Goal: Transaction & Acquisition: Book appointment/travel/reservation

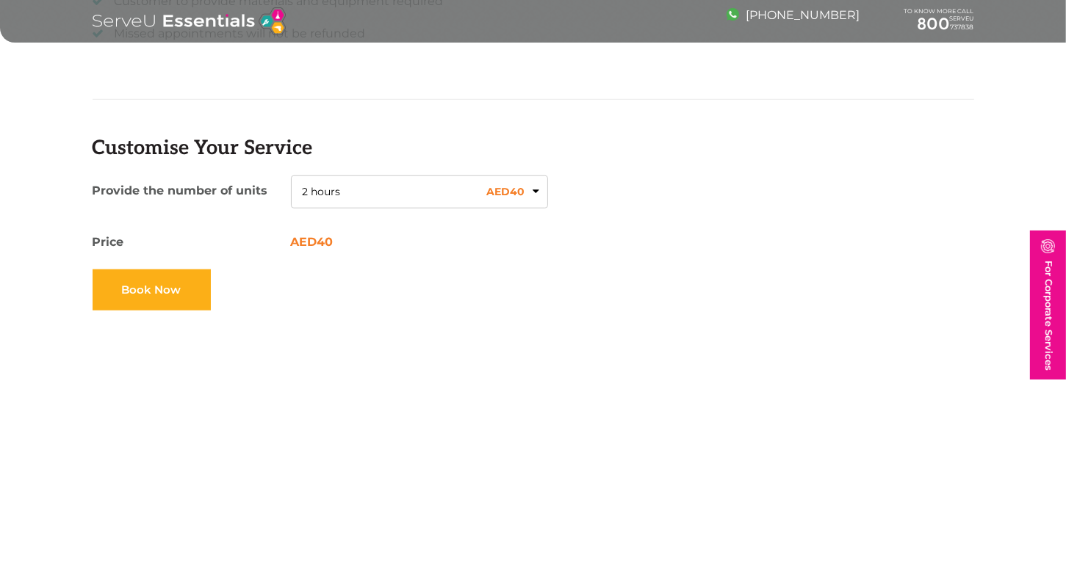
scroll to position [1175, 0]
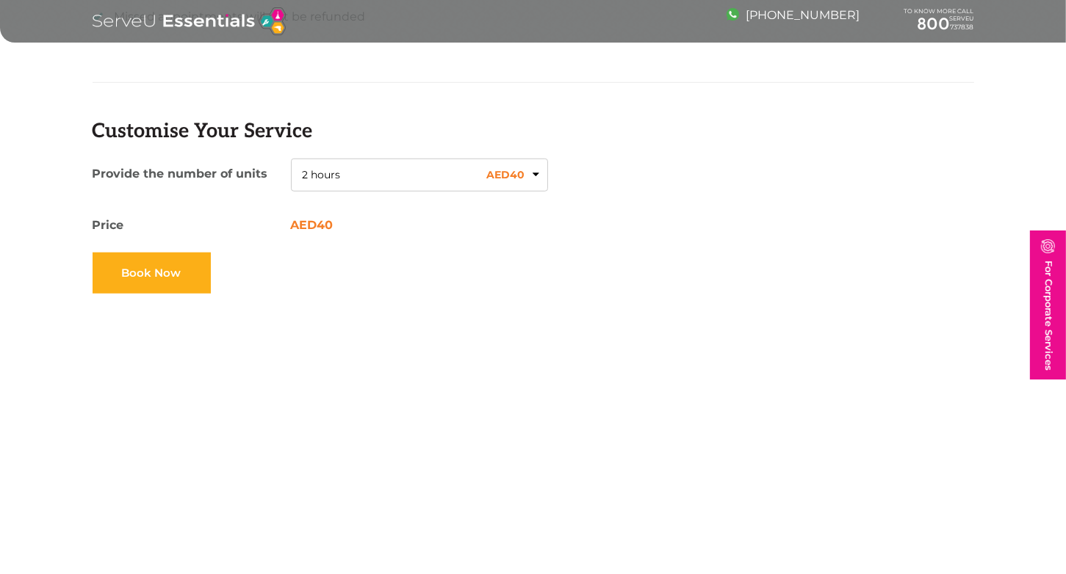
click at [413, 171] on button "2 hours AED 40" at bounding box center [419, 176] width 257 height 34
click at [535, 174] on button "2 hours AED 40" at bounding box center [419, 176] width 257 height 34
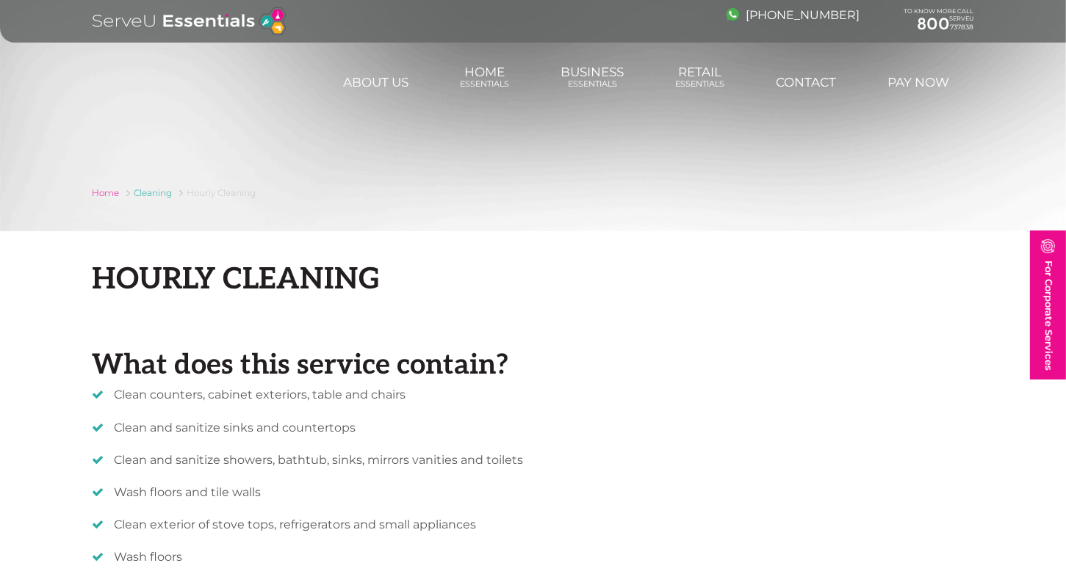
scroll to position [0, 0]
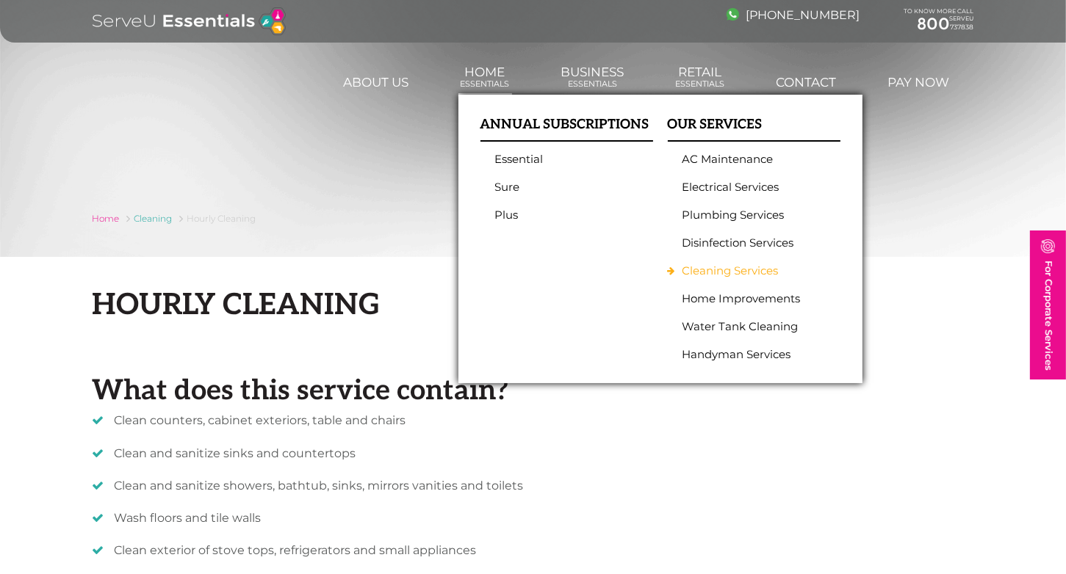
click at [740, 276] on link "Cleaning Services" at bounding box center [750, 270] width 136 height 13
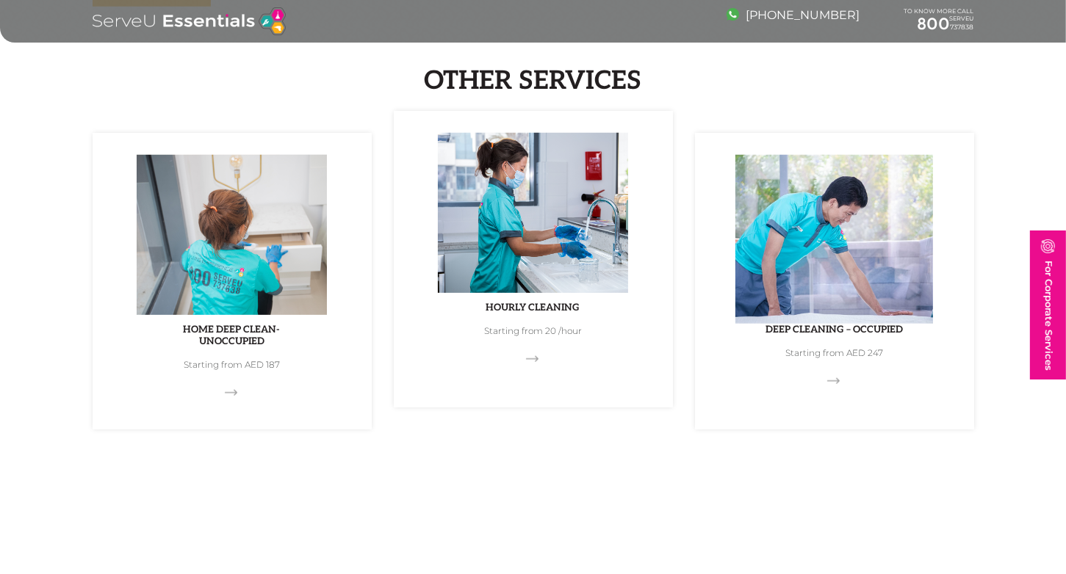
scroll to position [1322, 0]
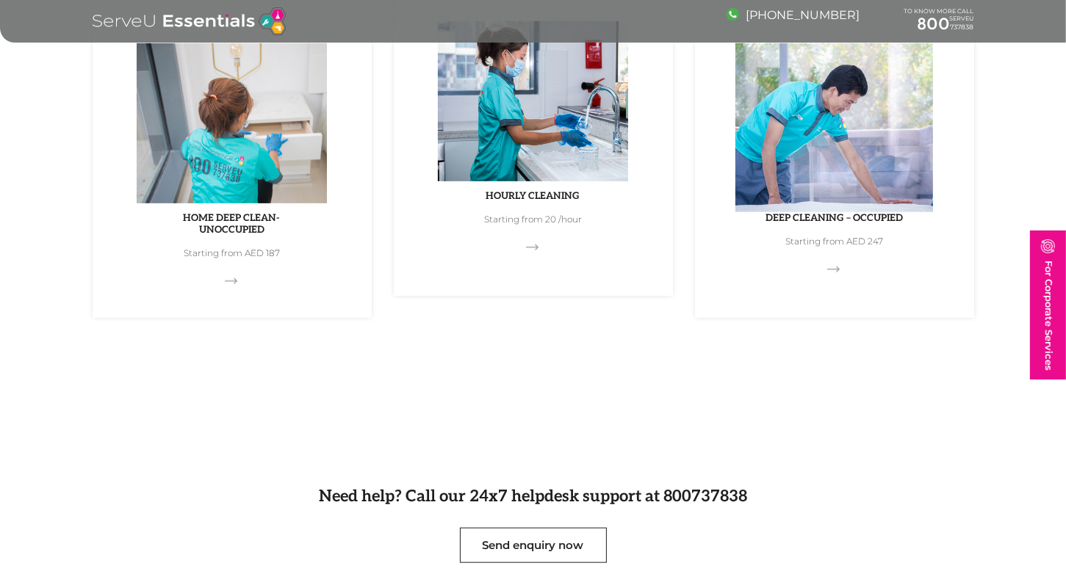
click at [497, 136] on img at bounding box center [533, 105] width 190 height 169
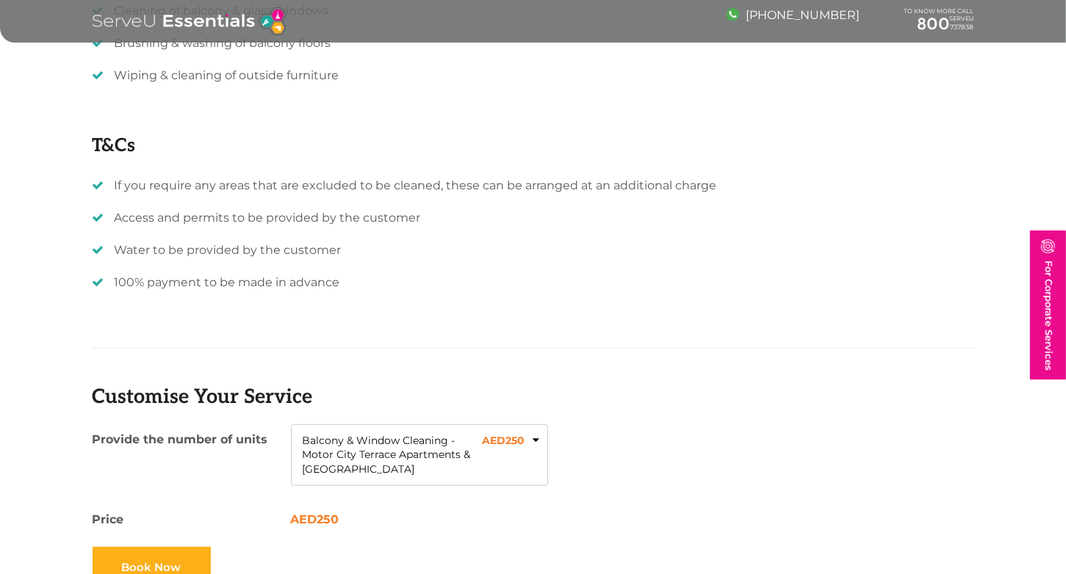
scroll to position [734, 0]
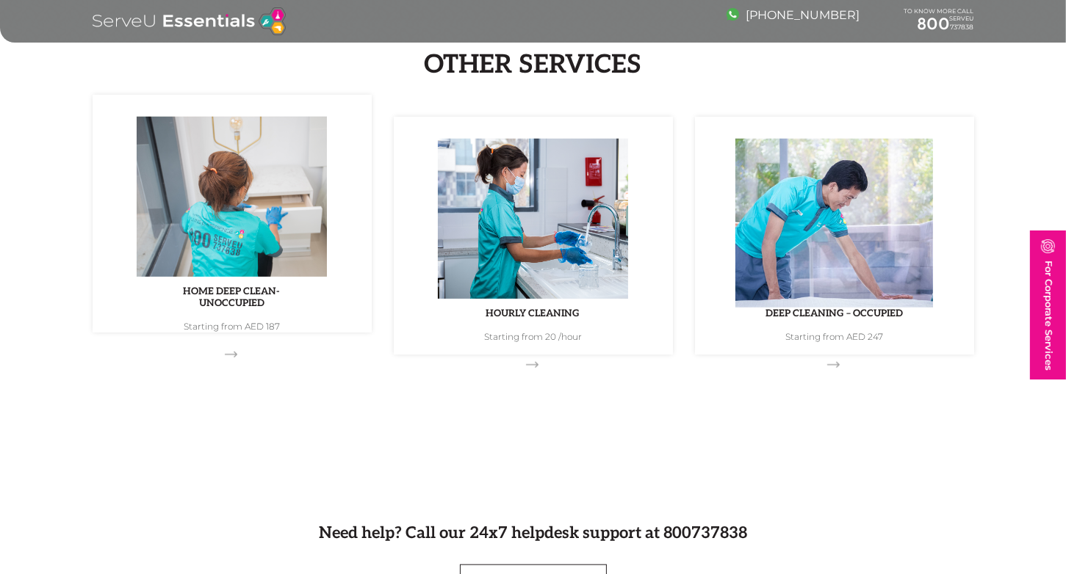
scroll to position [1248, 0]
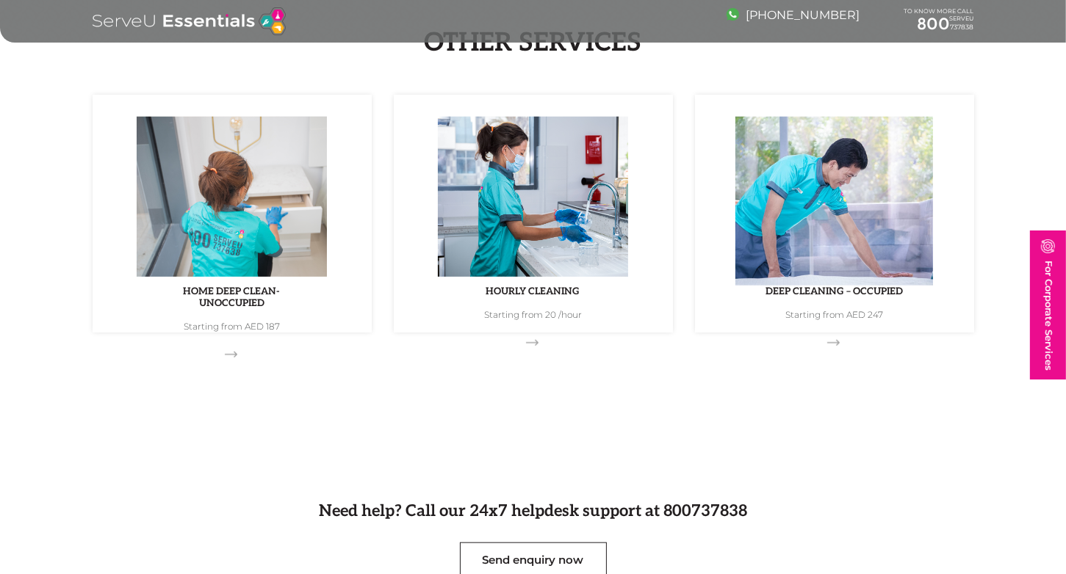
click at [229, 344] on div "Other Services Home Deep Clean- Unoccupied Starting from AED 187 Hourly Cleanin…" at bounding box center [533, 179] width 1066 height 423
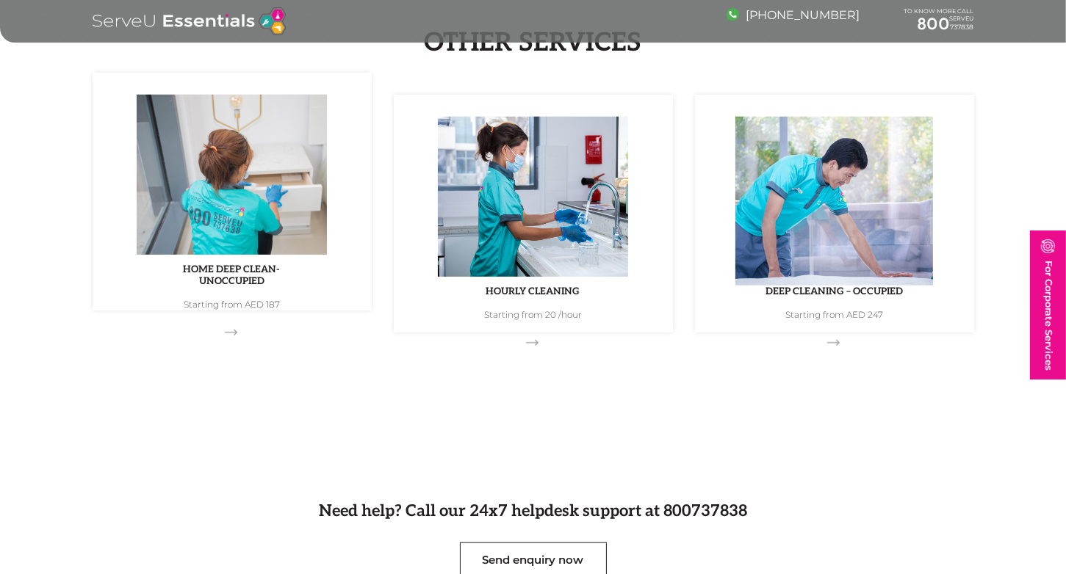
click at [247, 311] on p "Starting from AED 187" at bounding box center [232, 305] width 235 height 12
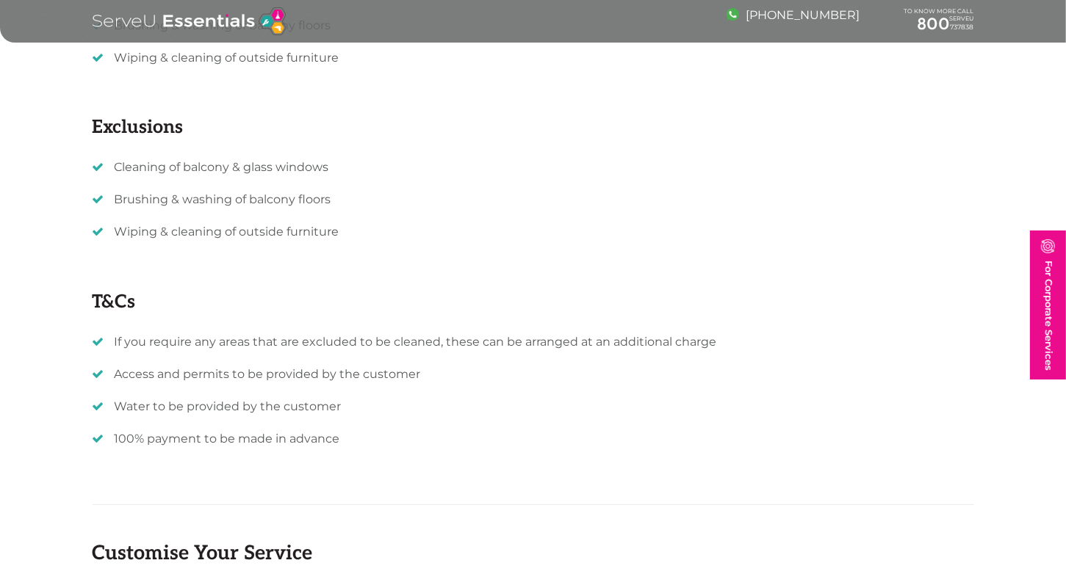
scroll to position [370, 0]
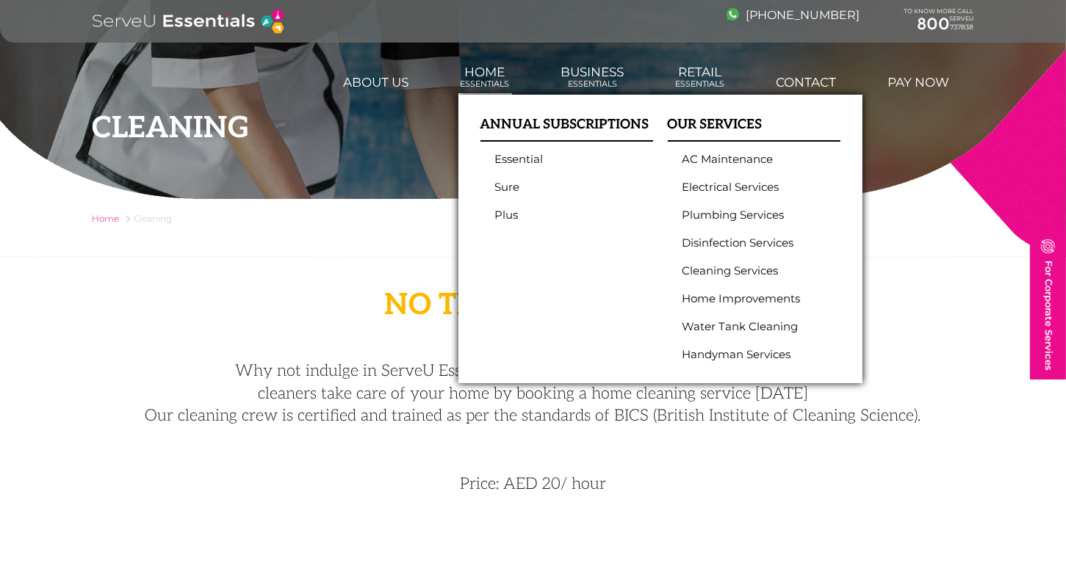
click at [694, 279] on ul "AC Maintenance Electrical Services Plumbing Services Disinfection Services Clea…" at bounding box center [754, 257] width 173 height 209
click at [694, 270] on link "Cleaning Services" at bounding box center [750, 270] width 136 height 13
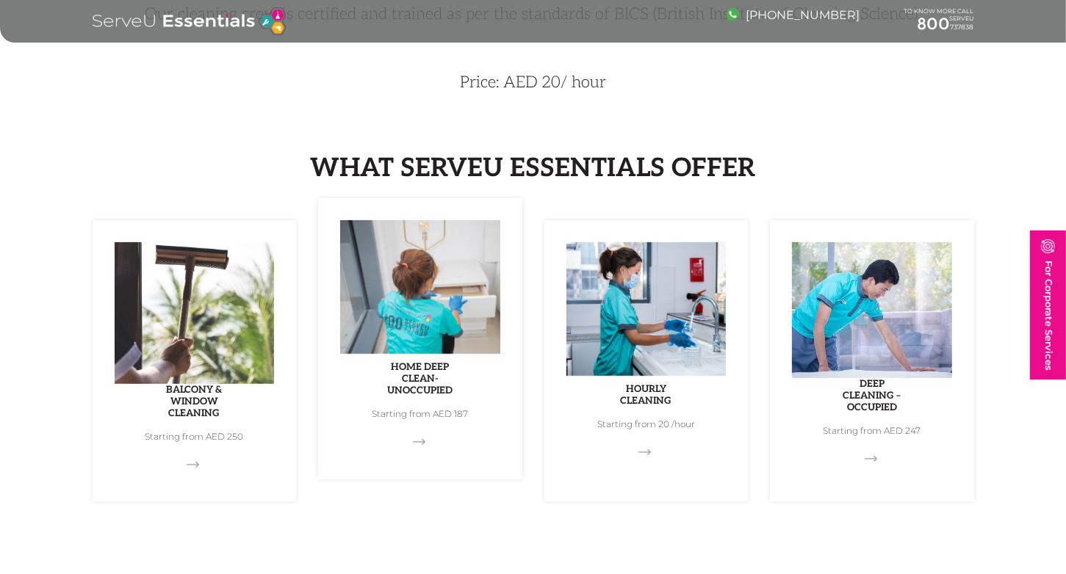
scroll to position [441, 0]
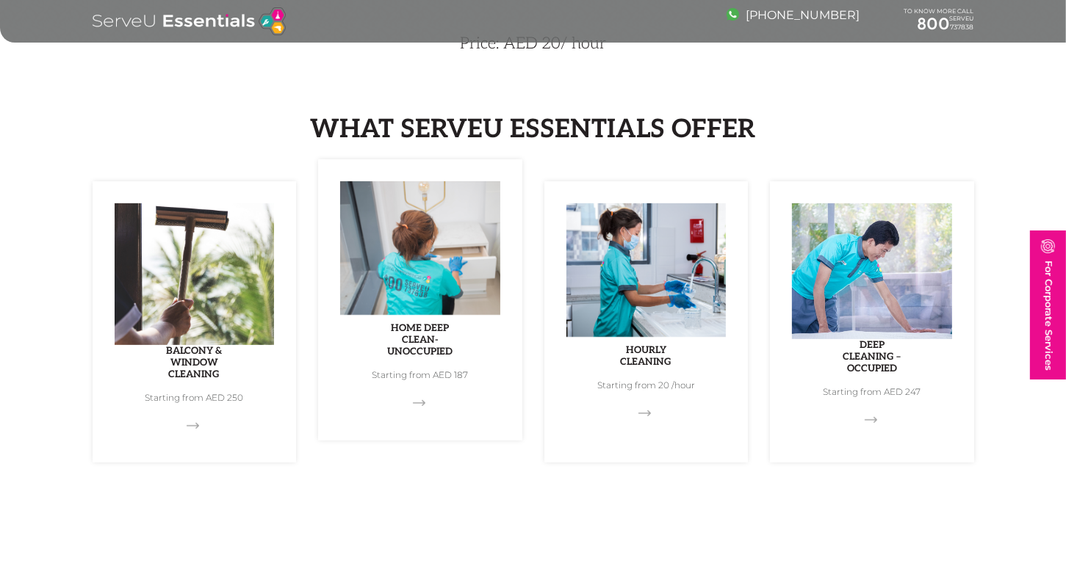
click at [417, 365] on link "Home Deep Clean- Unoccupied Starting from AED 187" at bounding box center [420, 299] width 204 height 281
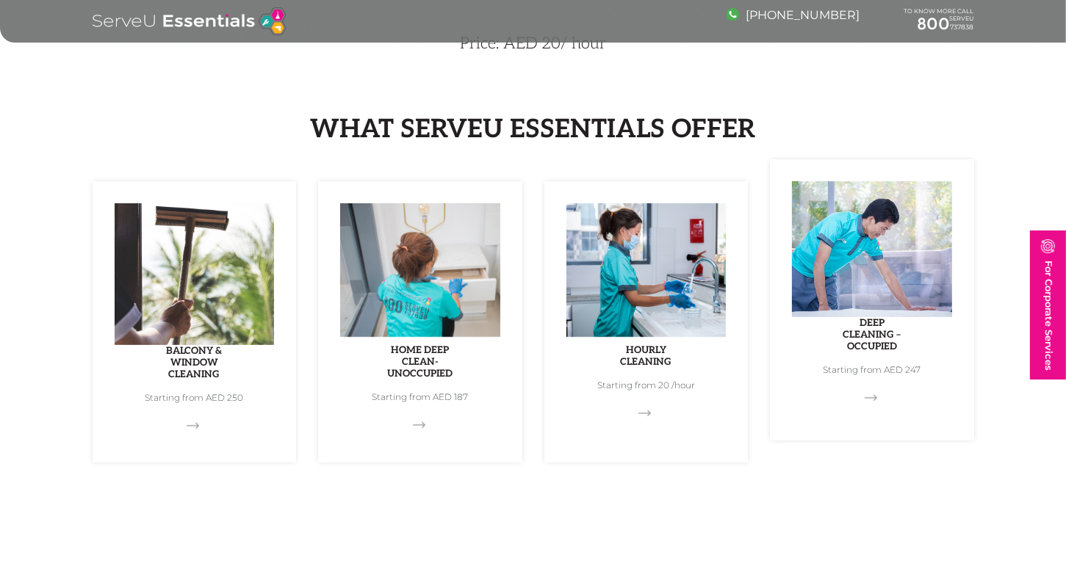
click at [866, 386] on link "Deep cleaning – Occupied Starting from AED 247" at bounding box center [872, 299] width 204 height 281
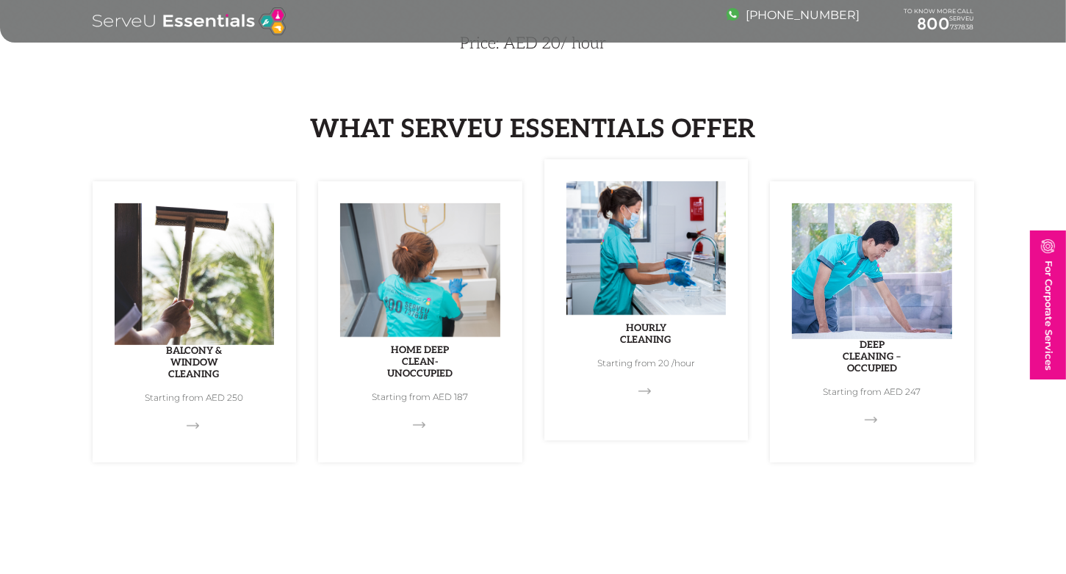
click at [637, 323] on img at bounding box center [646, 252] width 160 height 142
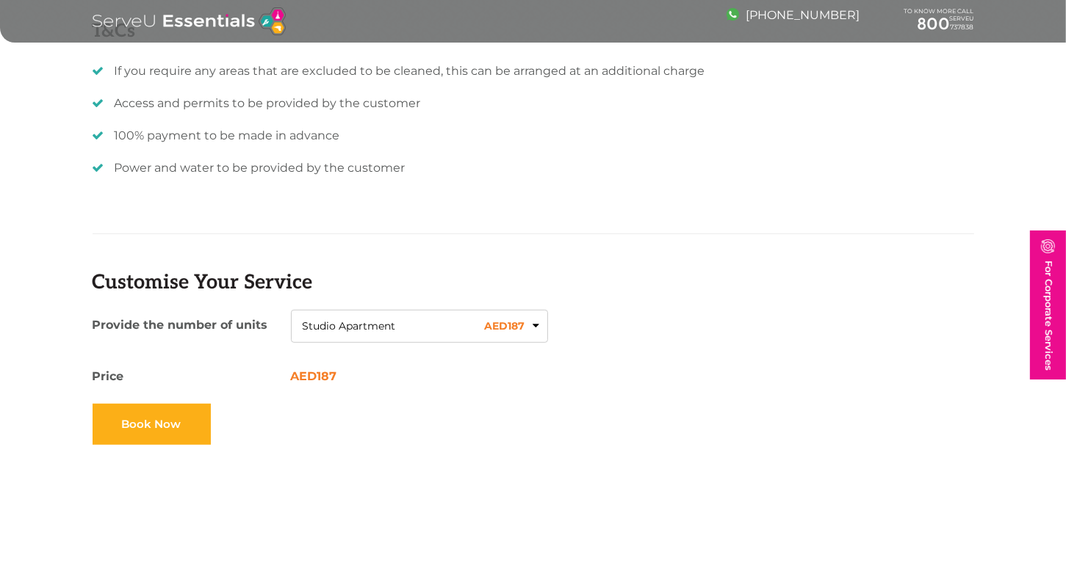
scroll to position [734, 0]
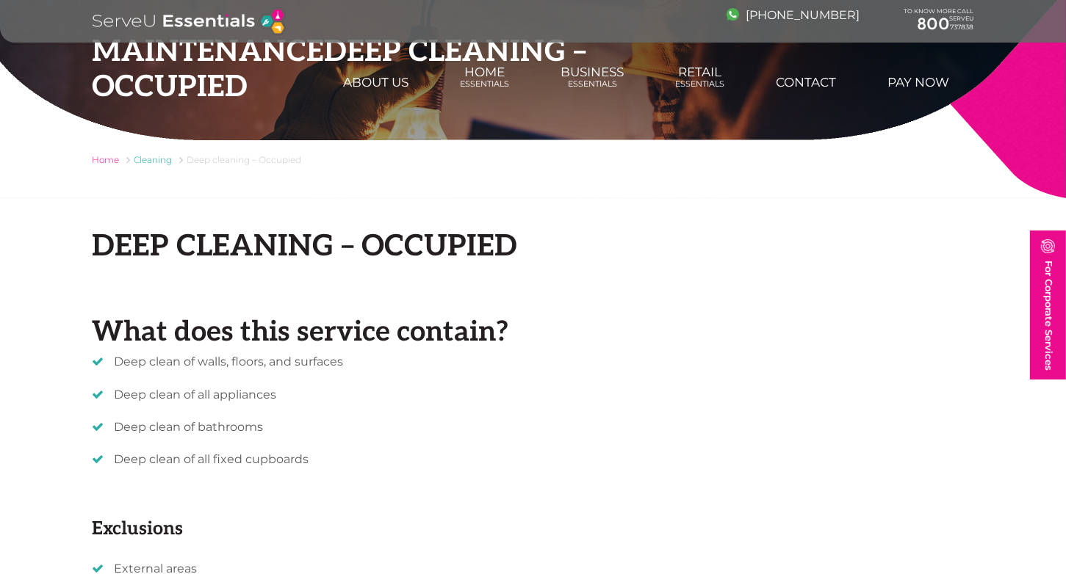
scroll to position [220, 0]
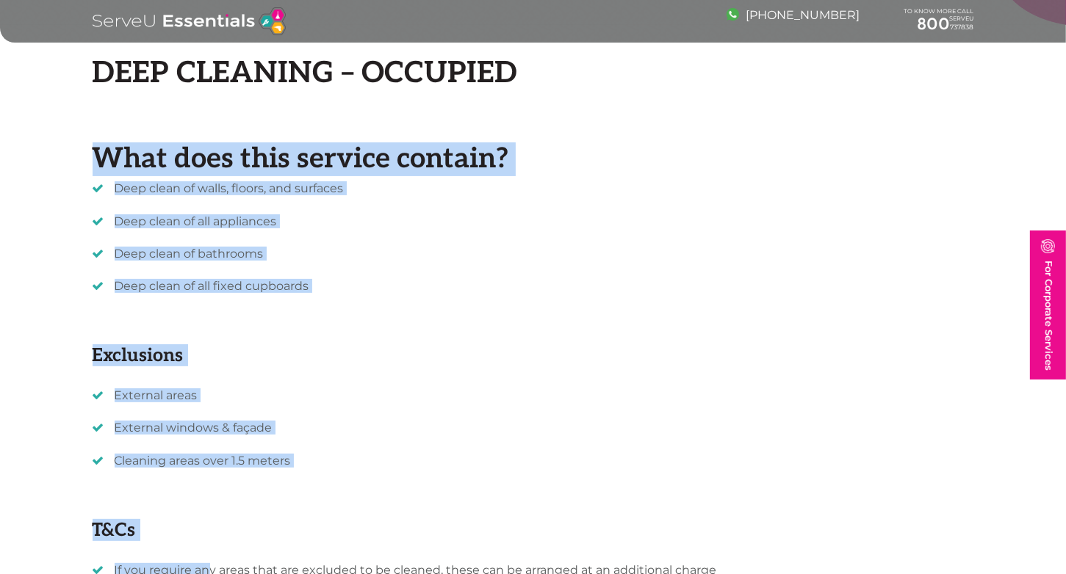
drag, startPoint x: 101, startPoint y: 170, endPoint x: 206, endPoint y: 564, distance: 407.9
click at [206, 564] on div "What does this service contain? Deep clean of walls, floors, and surfaces Deep …" at bounding box center [533, 438] width 881 height 592
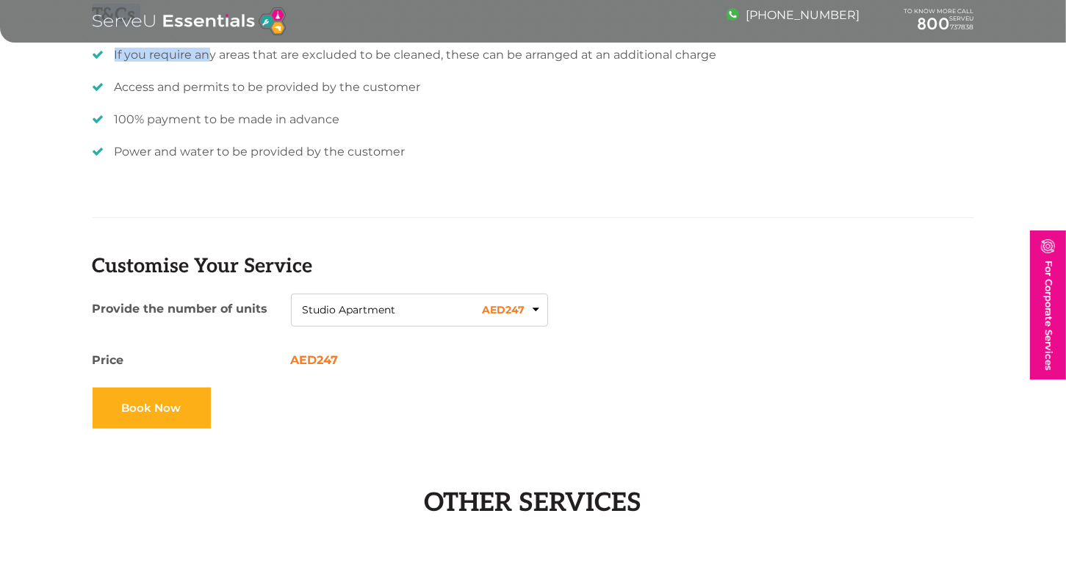
scroll to position [750, 0]
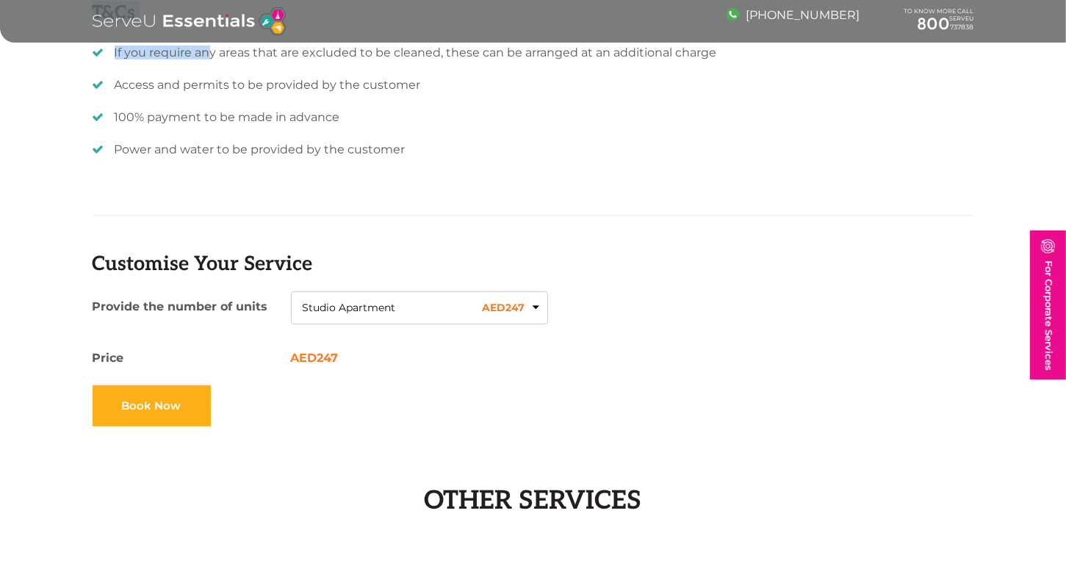
click at [536, 307] on button "Studio Apartment AED 247" at bounding box center [419, 309] width 257 height 34
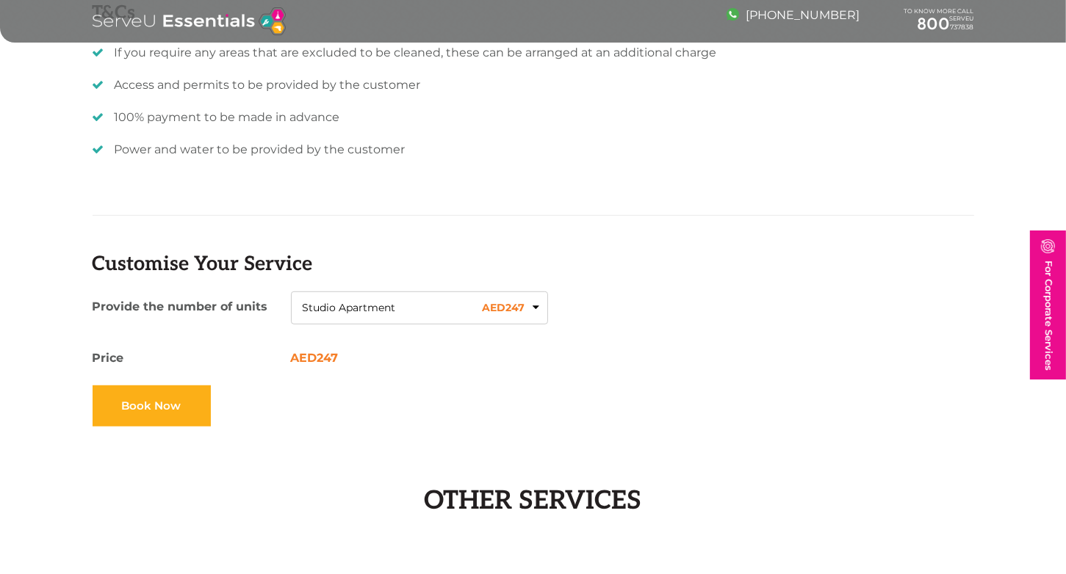
click at [532, 307] on button "Studio Apartment AED 247" at bounding box center [419, 309] width 257 height 34
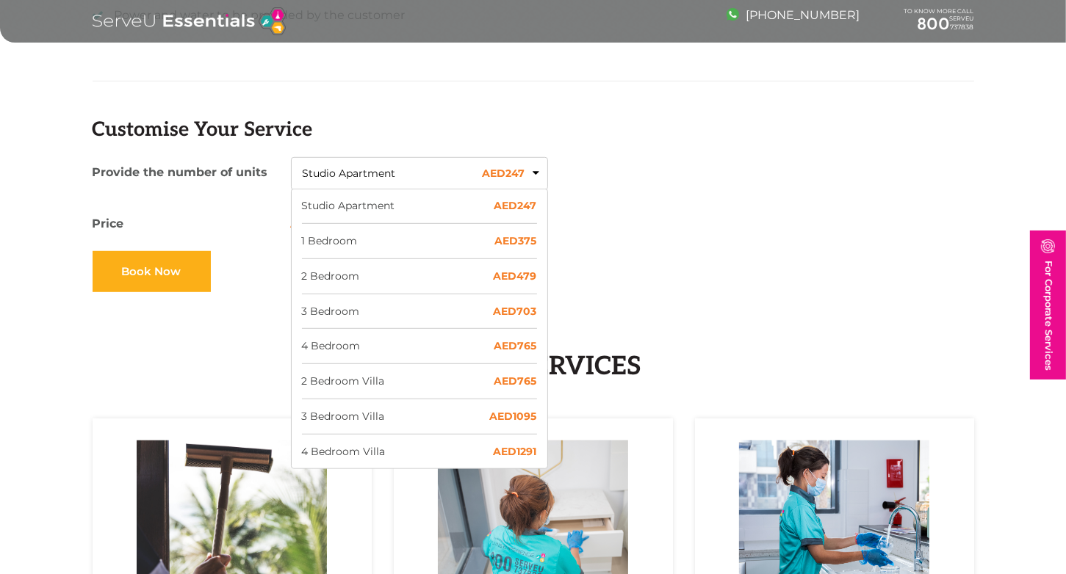
scroll to position [897, 0]
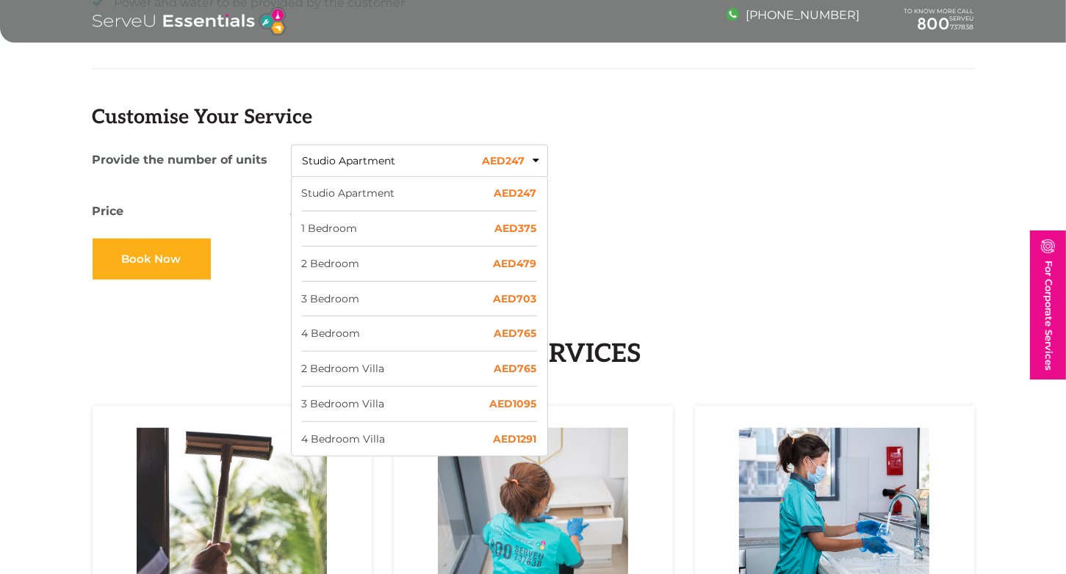
drag, startPoint x: 319, startPoint y: 159, endPoint x: 511, endPoint y: 269, distance: 221.3
click at [511, 186] on div "Provide the number of units Studio Apartment AED 247 Studio Apartment AED 247 1…" at bounding box center [320, 169] width 455 height 34
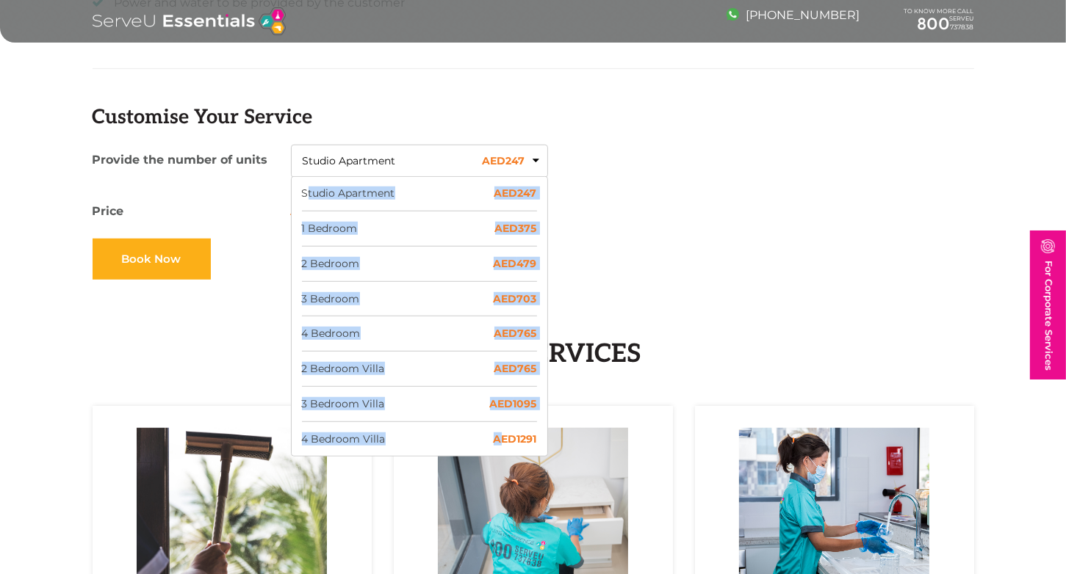
drag, startPoint x: 307, startPoint y: 189, endPoint x: 493, endPoint y: 452, distance: 323.0
click at [493, 452] on ul "Studio Apartment AED 247 1 Bedroom AED 375 2 Bedroom AED 479 3 Bedroom AED 703 …" at bounding box center [419, 316] width 257 height 280
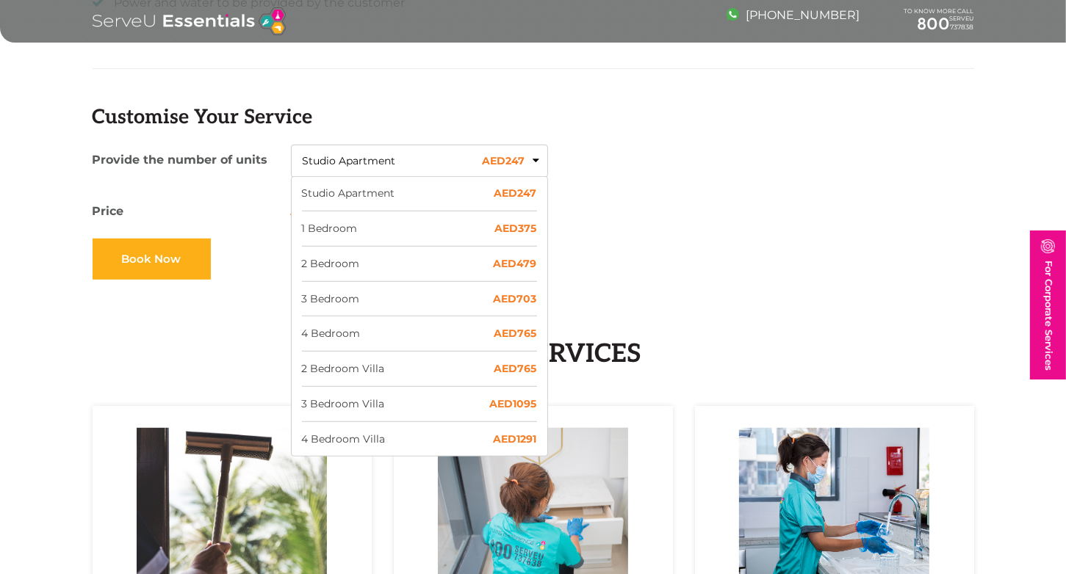
click at [300, 192] on ul "Studio Apartment AED 247 1 Bedroom AED 375 2 Bedroom AED 479 3 Bedroom AED 703 …" at bounding box center [419, 316] width 257 height 280
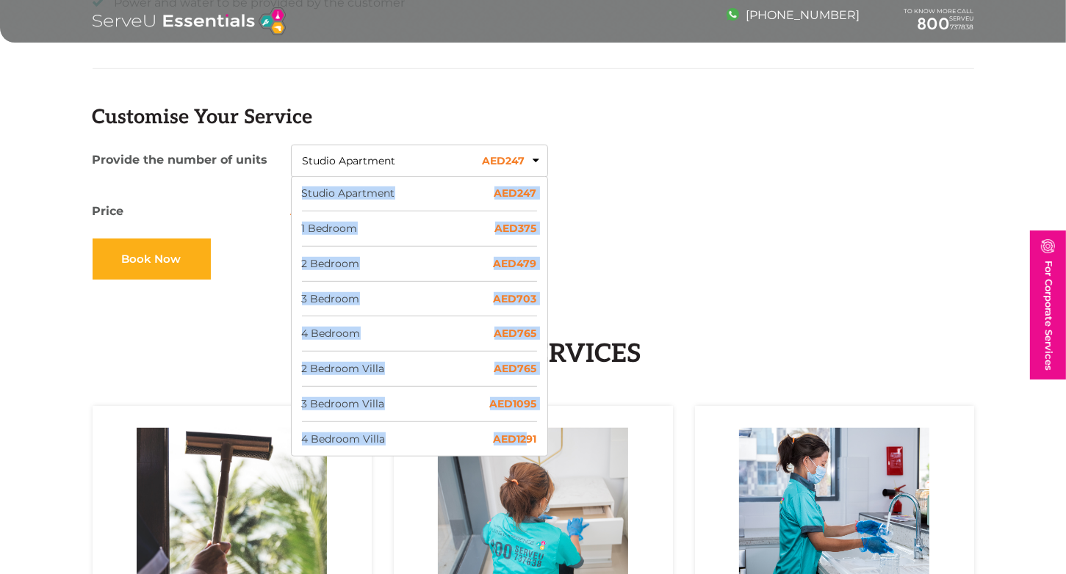
drag, startPoint x: 300, startPoint y: 191, endPoint x: 524, endPoint y: 445, distance: 339.2
click at [524, 445] on ul "Studio Apartment AED 247 1 Bedroom AED 375 2 Bedroom AED 479 3 Bedroom AED 703 …" at bounding box center [419, 316] width 257 height 280
copy ul "Studio Apartment AED 247 1 Bedroom AED 375 2 Bedroom AED 479 3 Bedroom AED 703 …"
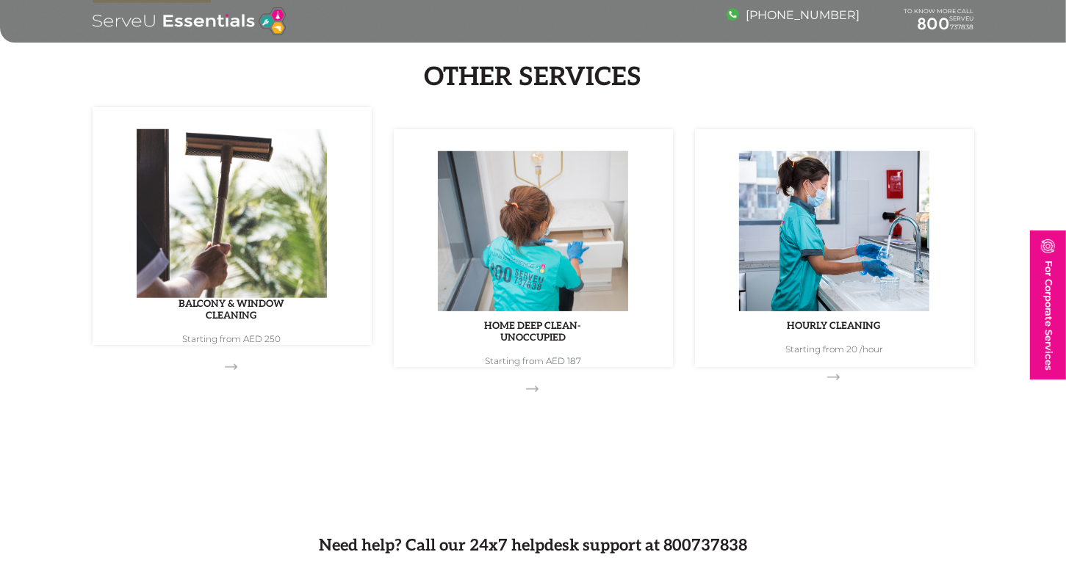
scroll to position [1190, 0]
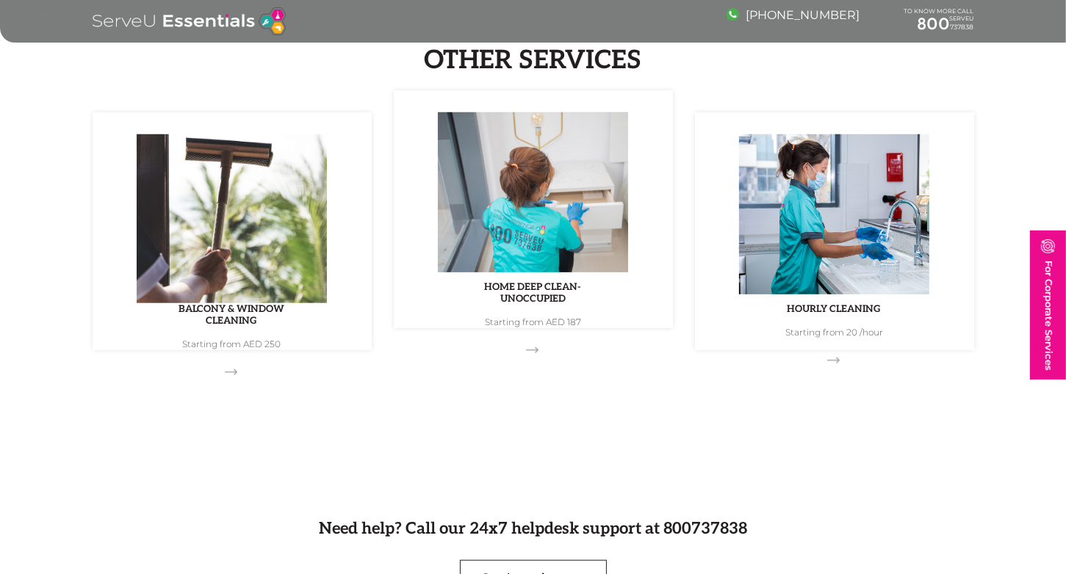
click at [488, 295] on h4 "Home Deep Clean- Unoccupied" at bounding box center [533, 292] width 235 height 23
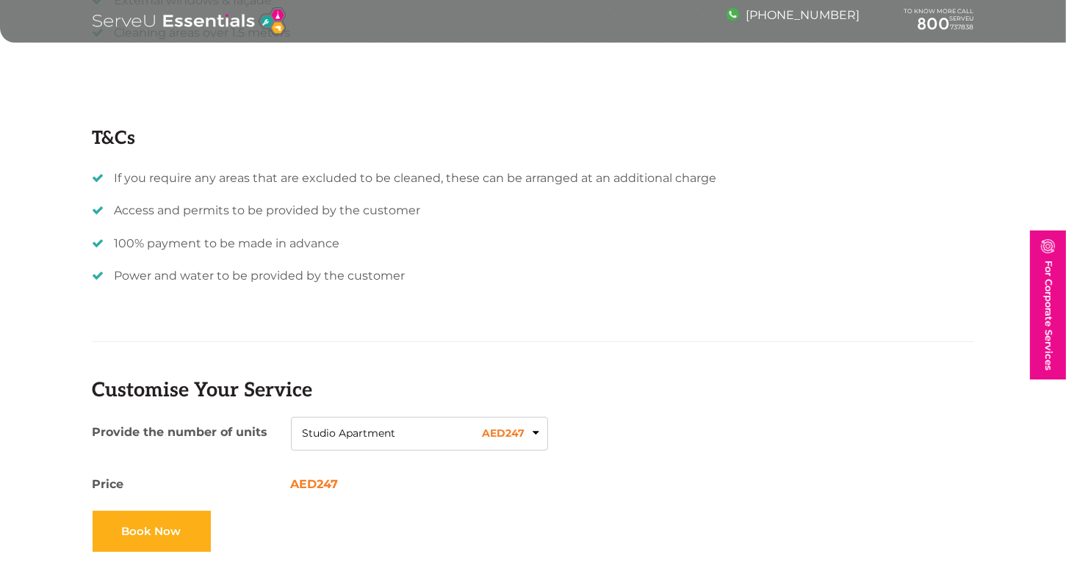
scroll to position [955, 0]
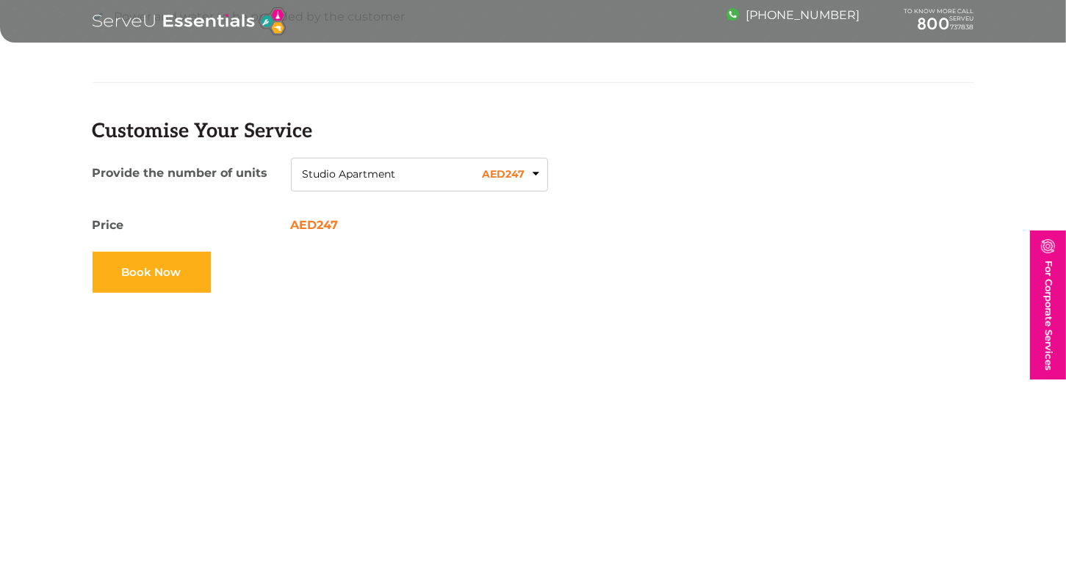
click at [535, 173] on button "Studio Apartment AED 247" at bounding box center [419, 175] width 257 height 34
click at [534, 170] on button "Studio Apartment AED 247" at bounding box center [419, 175] width 257 height 34
click at [359, 169] on span "Studio Apartment" at bounding box center [349, 174] width 93 height 15
click at [532, 171] on button "Studio Apartment AED 247" at bounding box center [419, 175] width 257 height 34
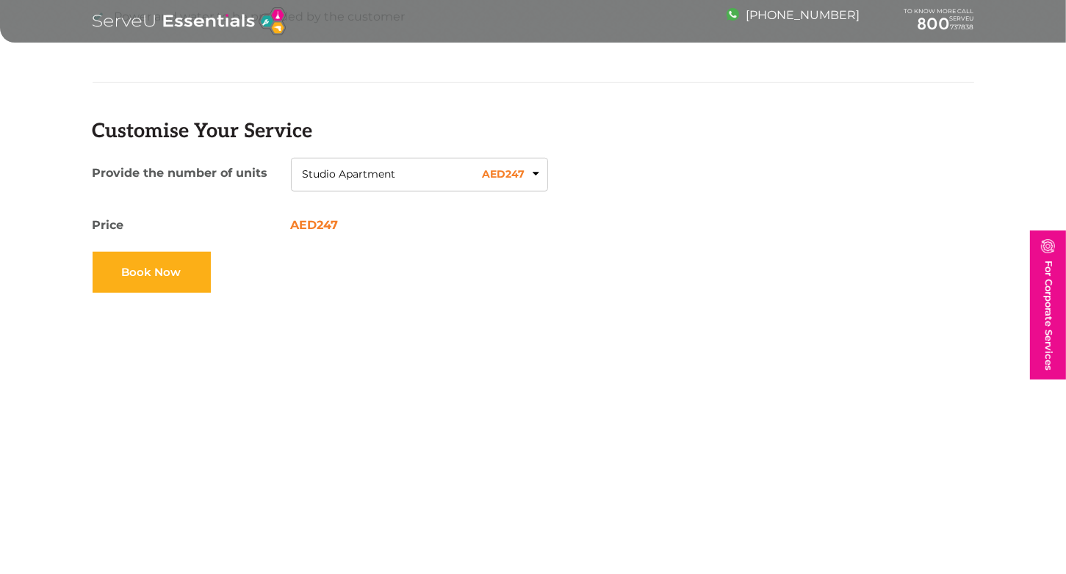
click at [532, 169] on button "Studio Apartment AED 247" at bounding box center [419, 175] width 257 height 34
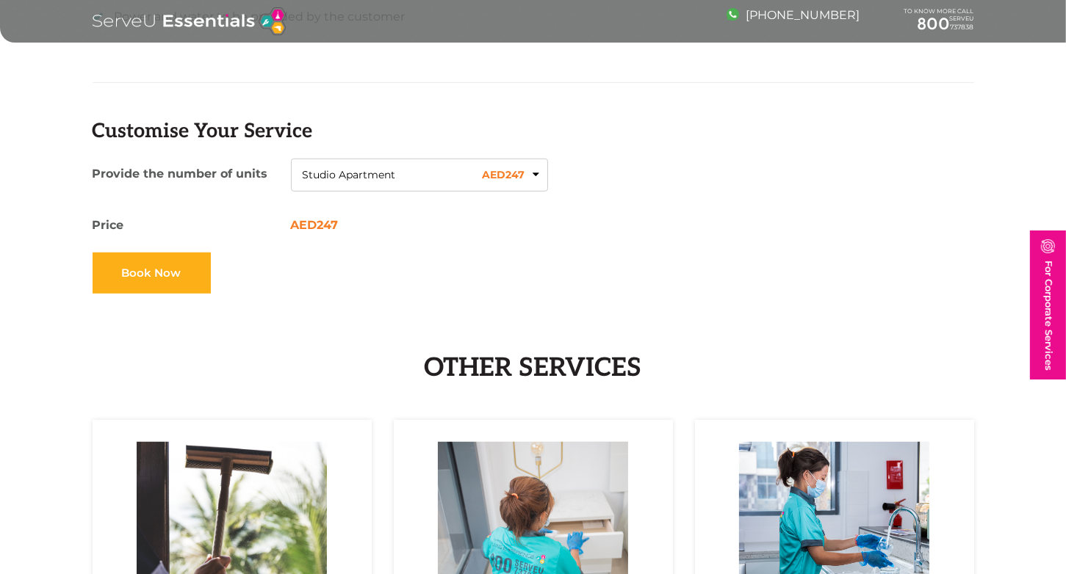
click at [535, 171] on button "Studio Apartment AED 247" at bounding box center [419, 176] width 257 height 34
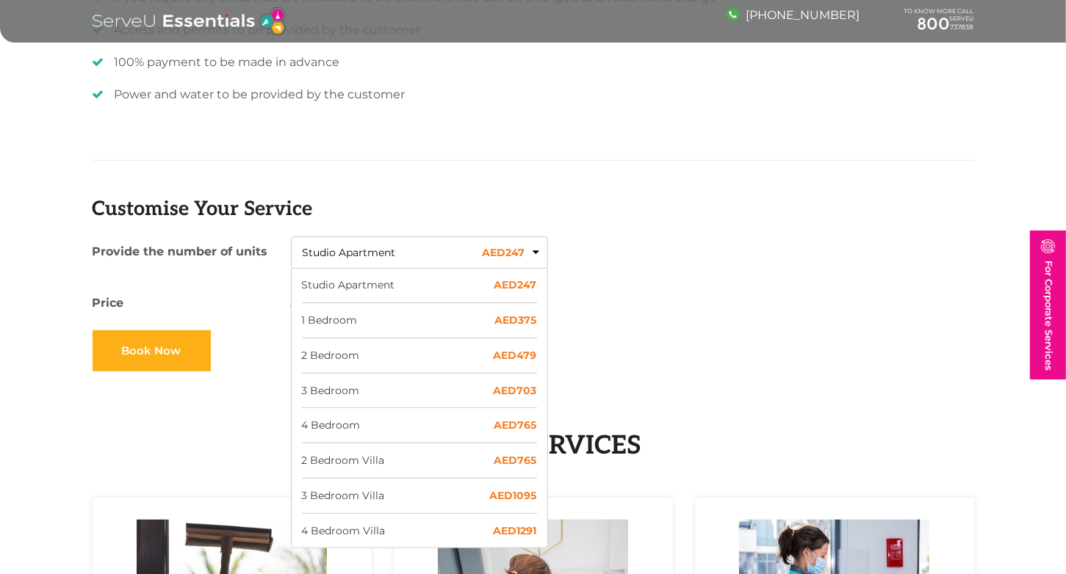
scroll to position [809, 0]
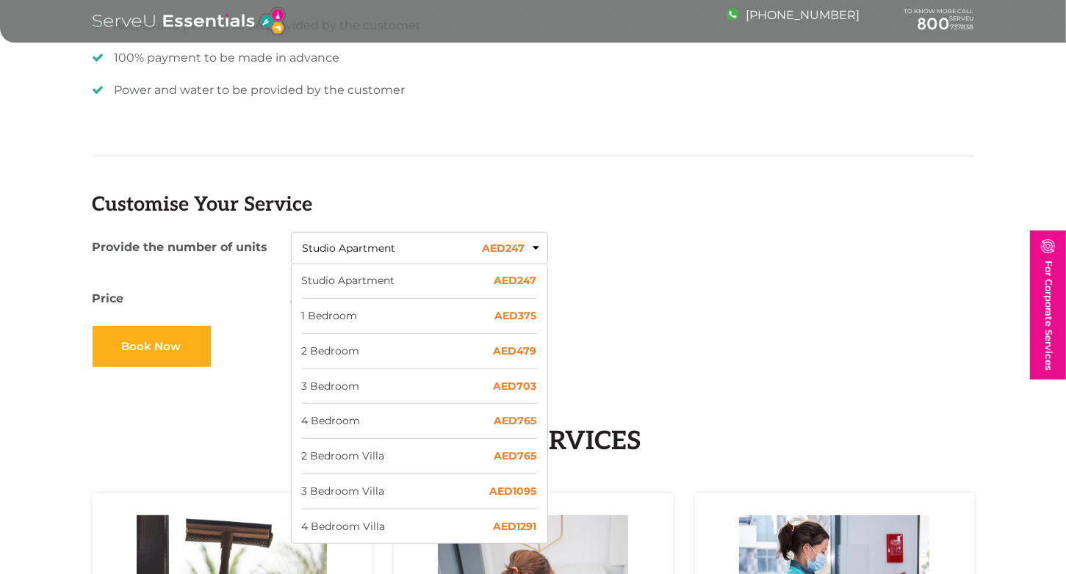
drag, startPoint x: 305, startPoint y: 245, endPoint x: 477, endPoint y: 259, distance: 173.2
click at [477, 259] on button "Studio Apartment AED 247" at bounding box center [419, 249] width 257 height 34
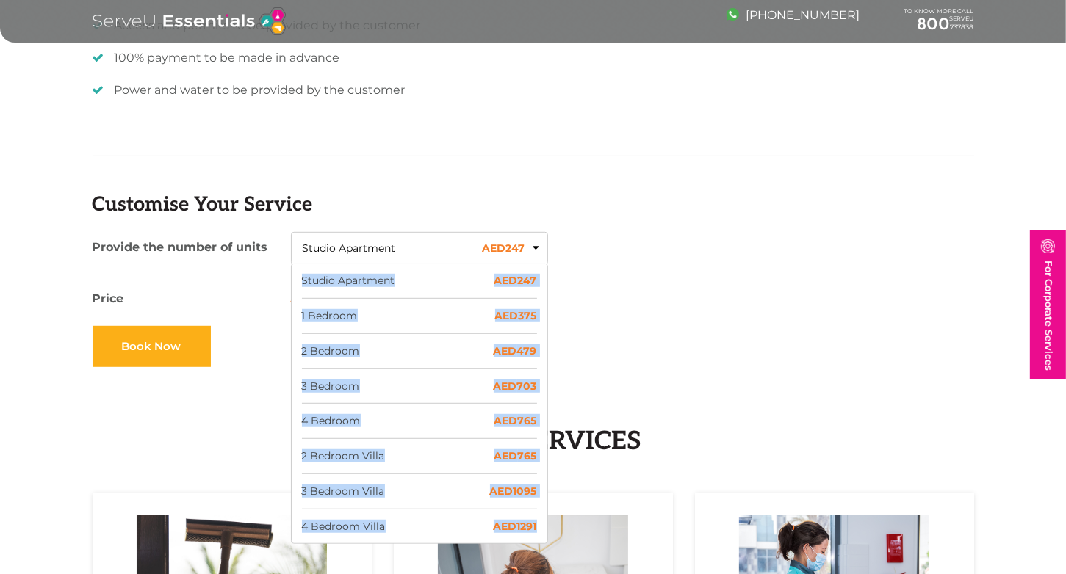
drag, startPoint x: 294, startPoint y: 277, endPoint x: 535, endPoint y: 527, distance: 346.9
click at [535, 527] on ul "Studio Apartment AED 247 1 Bedroom AED 375 2 Bedroom AED 479 3 Bedroom AED 703 …" at bounding box center [419, 404] width 257 height 280
copy ul "Studio Apartment AED 247 1 Bedroom AED 375 2 Bedroom AED 479 3 Bedroom AED 703 …"
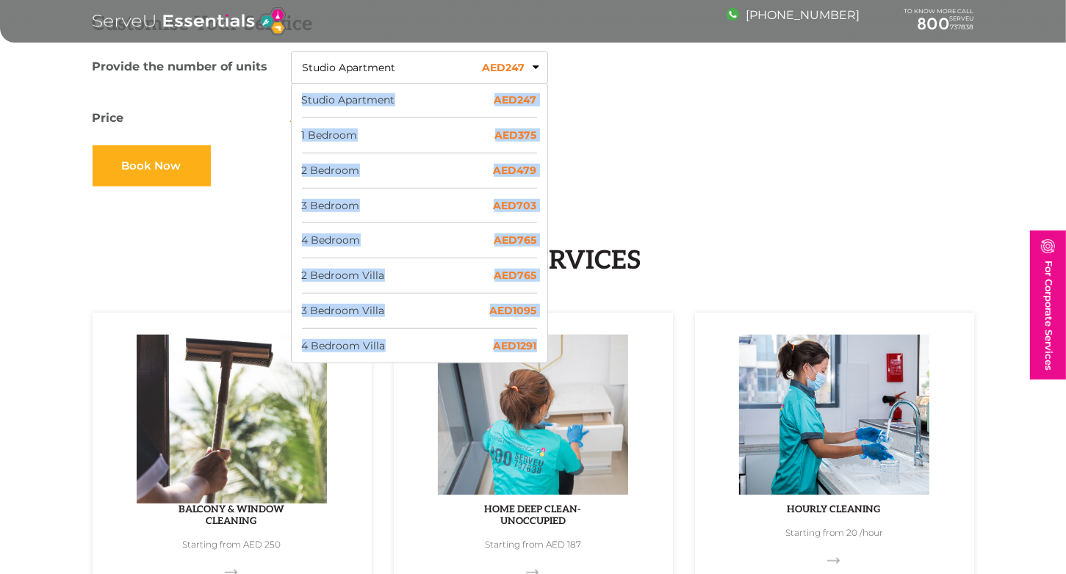
scroll to position [1103, 0]
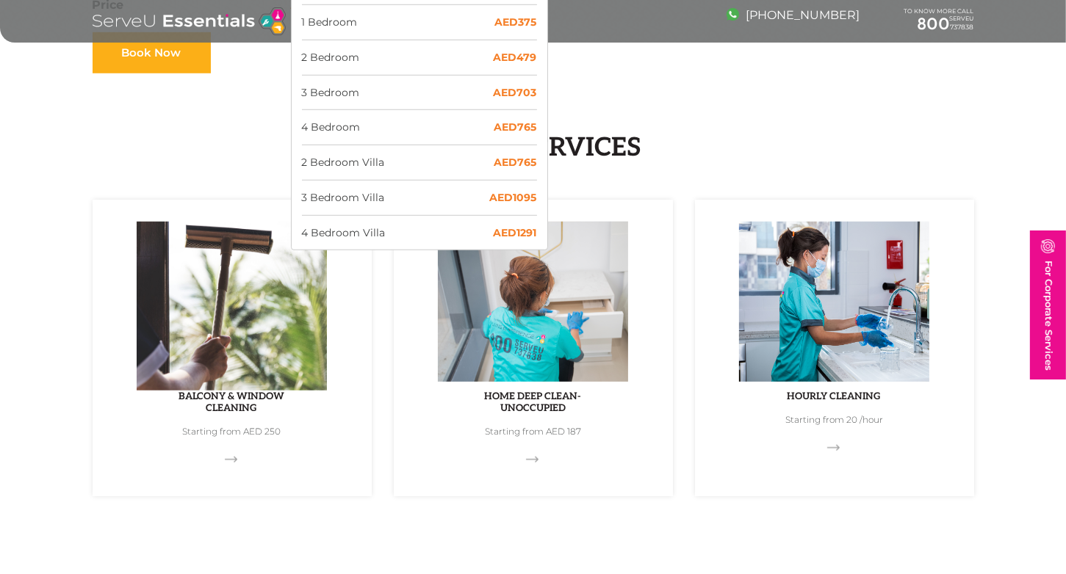
click at [373, 526] on div "Other Services Balcony & Window Cleaning Starting from AED 250 Home Deep Clean-…" at bounding box center [533, 314] width 1066 height 482
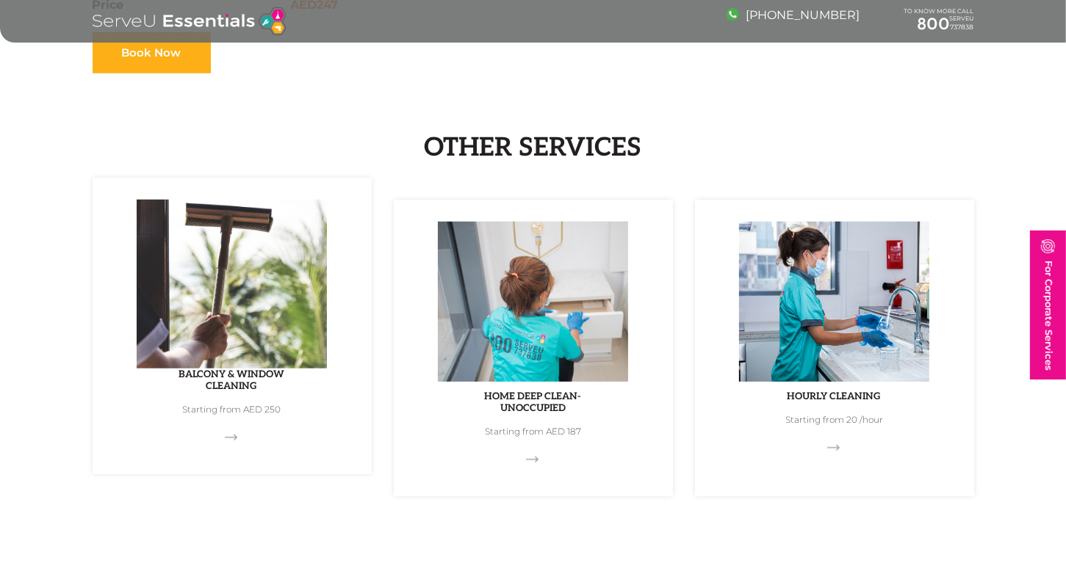
click at [231, 441] on span at bounding box center [232, 442] width 15 height 15
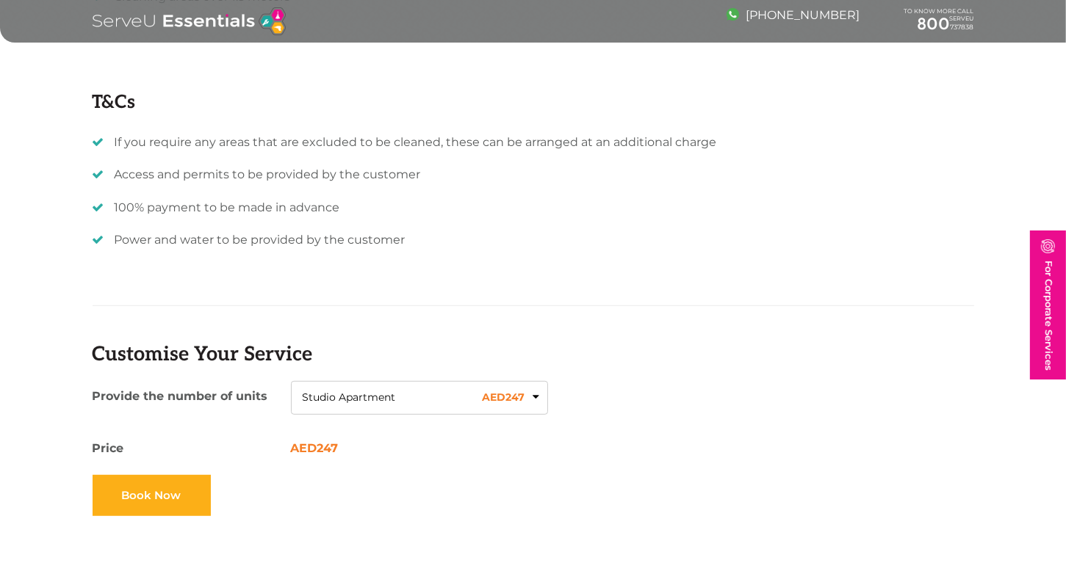
scroll to position [734, 0]
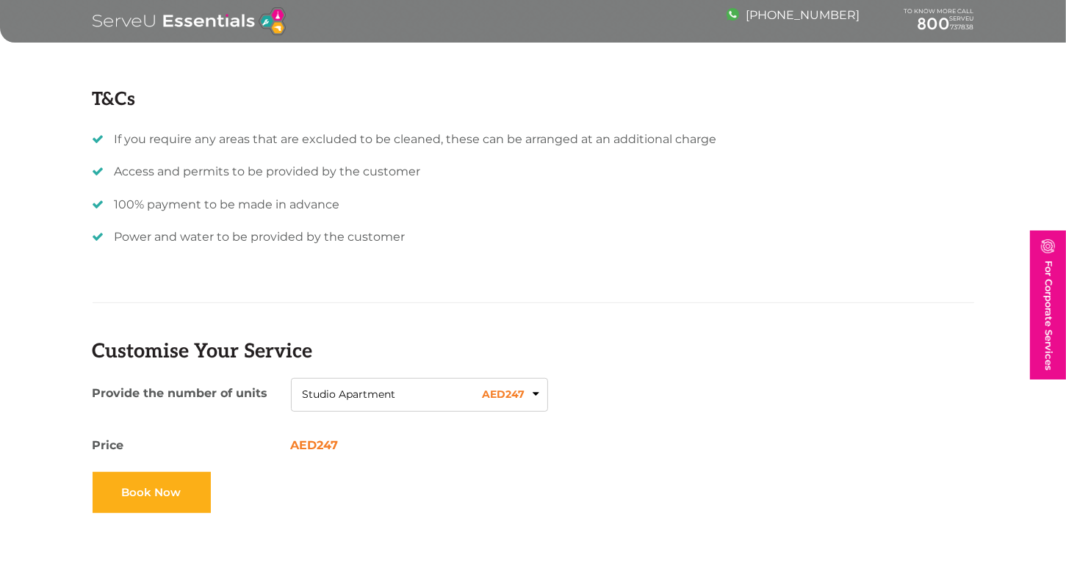
click at [535, 392] on button "Studio Apartment AED 247" at bounding box center [419, 395] width 257 height 34
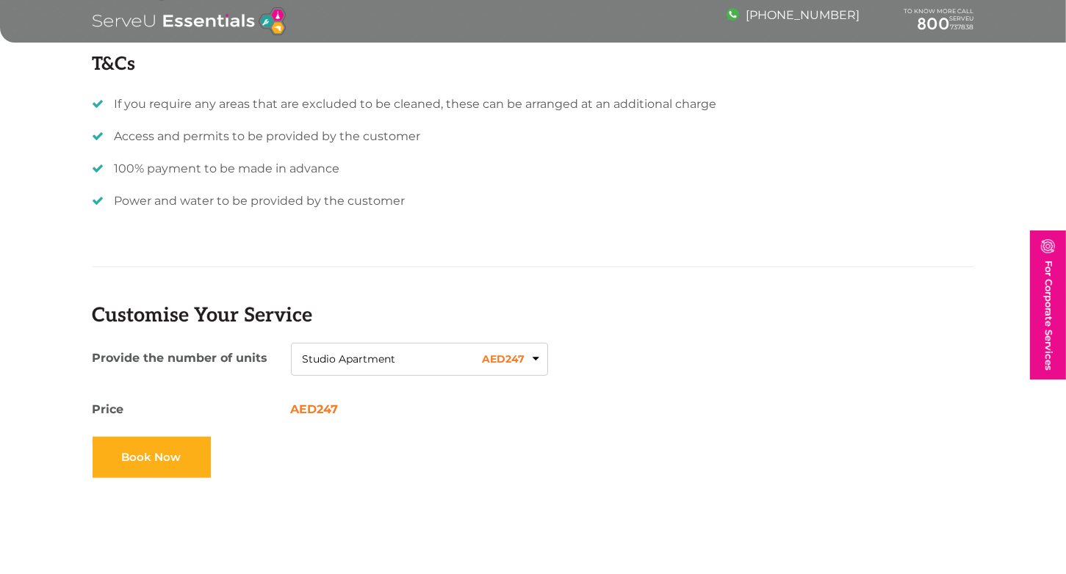
click at [534, 355] on button "Studio Apartment AED 247" at bounding box center [419, 360] width 257 height 34
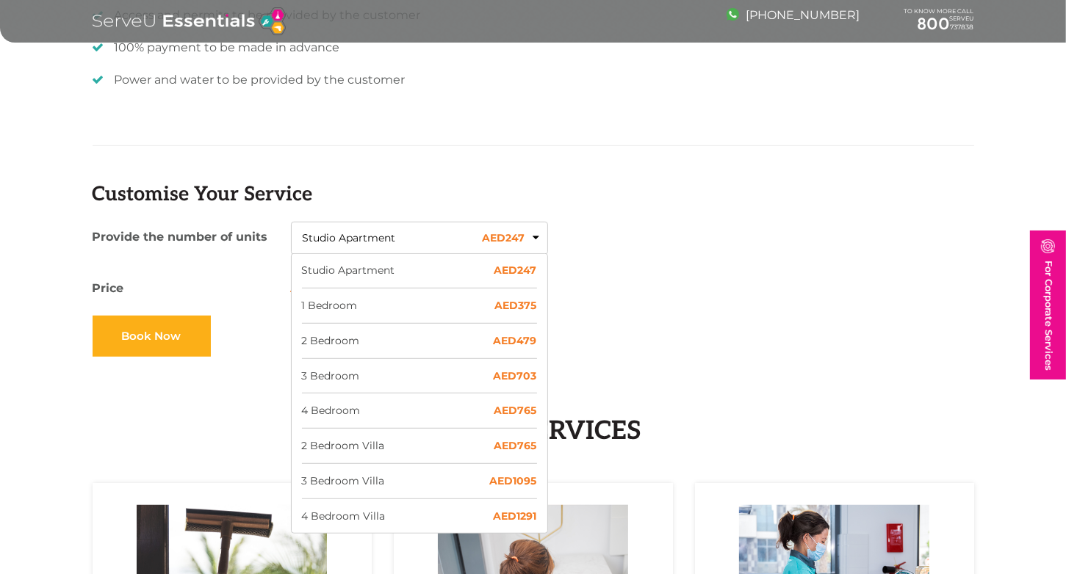
scroll to position [845, 0]
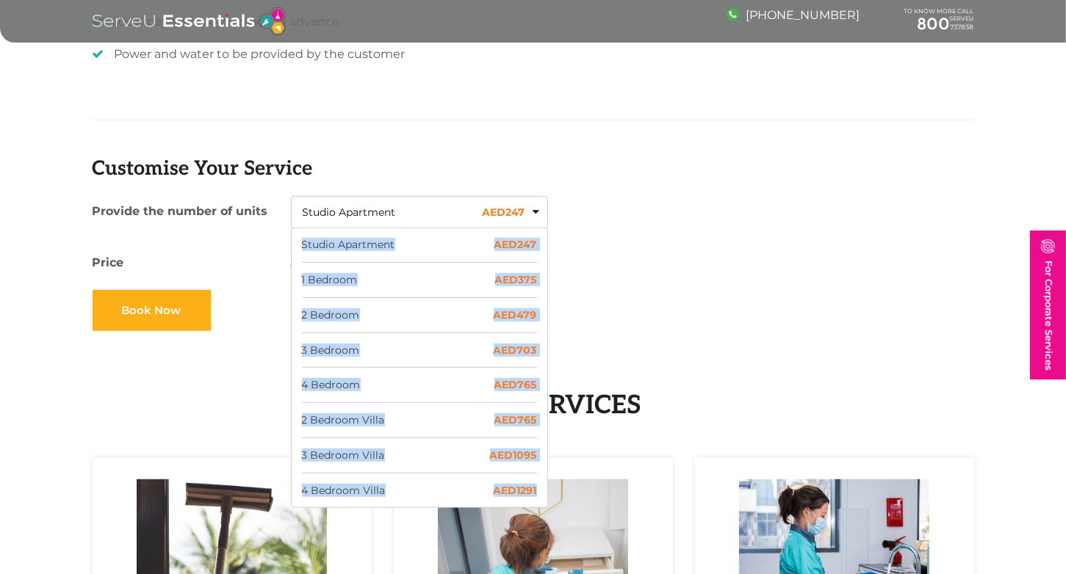
drag, startPoint x: 303, startPoint y: 242, endPoint x: 536, endPoint y: 491, distance: 341.9
click at [536, 491] on ul "Studio Apartment AED 247 1 Bedroom AED 375 2 Bedroom AED 479 3 Bedroom AED 703 …" at bounding box center [419, 368] width 257 height 280
copy ul "Studio Apartment AED 247 1 Bedroom AED 375 2 Bedroom AED 479 3 Bedroom AED 703 …"
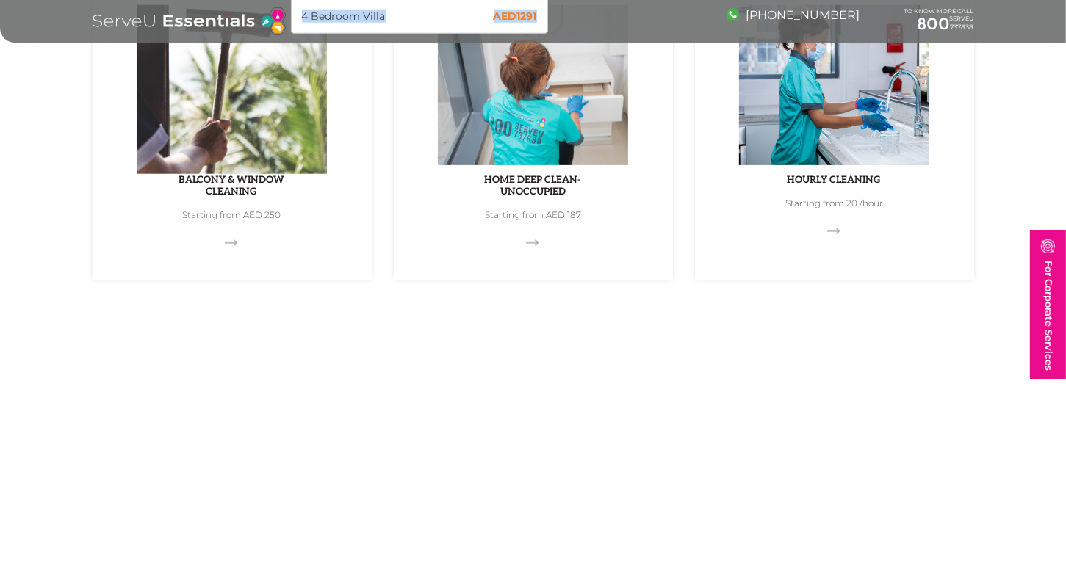
scroll to position [1322, 0]
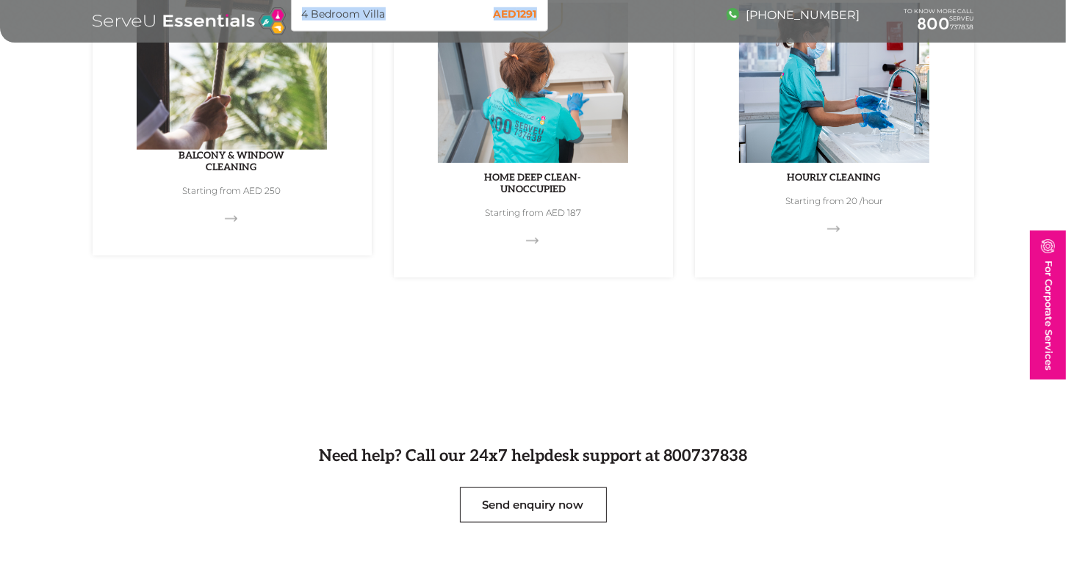
click at [225, 218] on span at bounding box center [232, 223] width 15 height 15
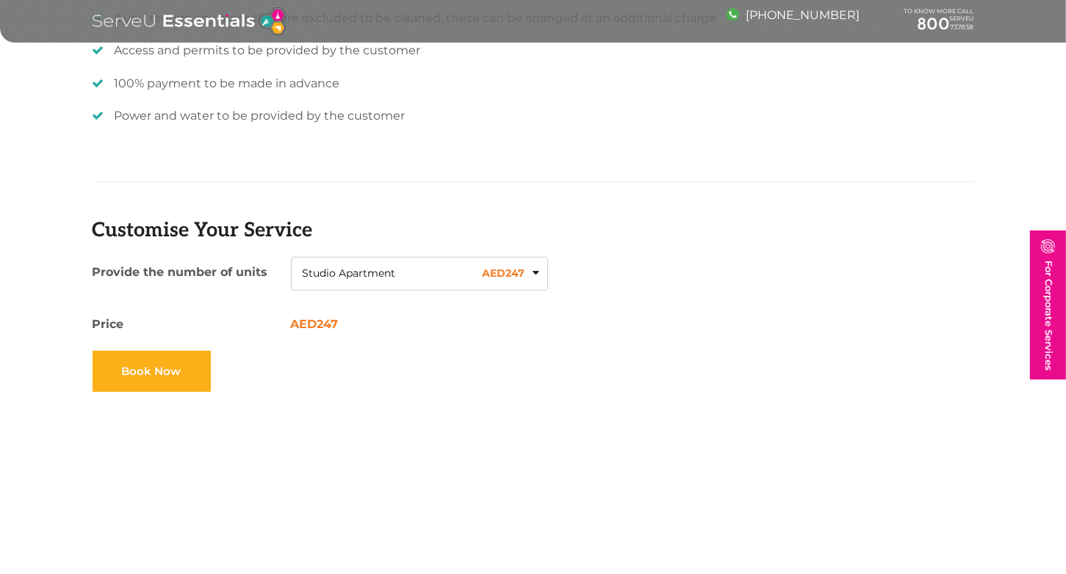
scroll to position [734, 0]
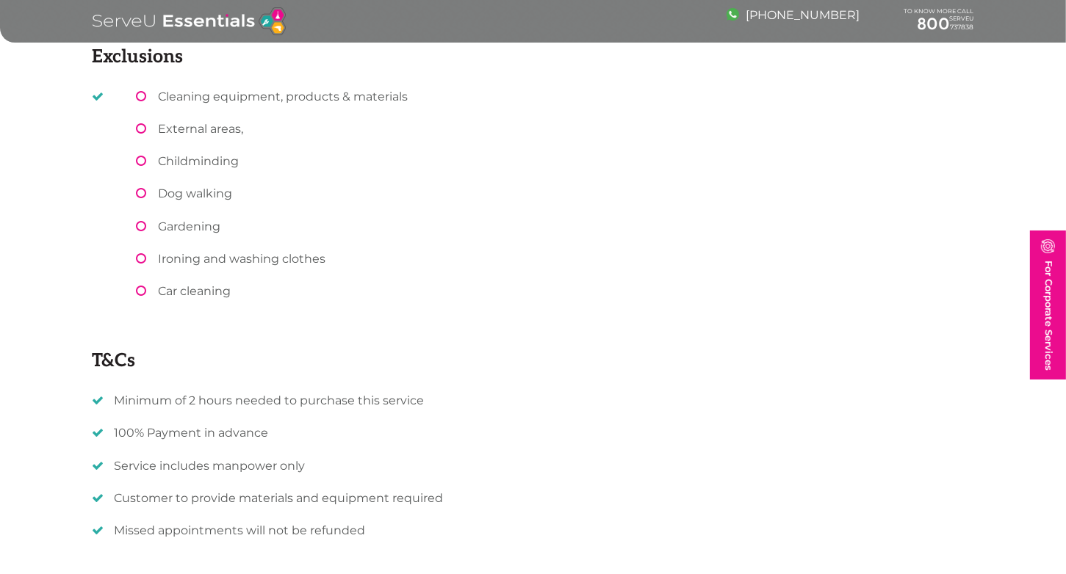
scroll to position [1028, 0]
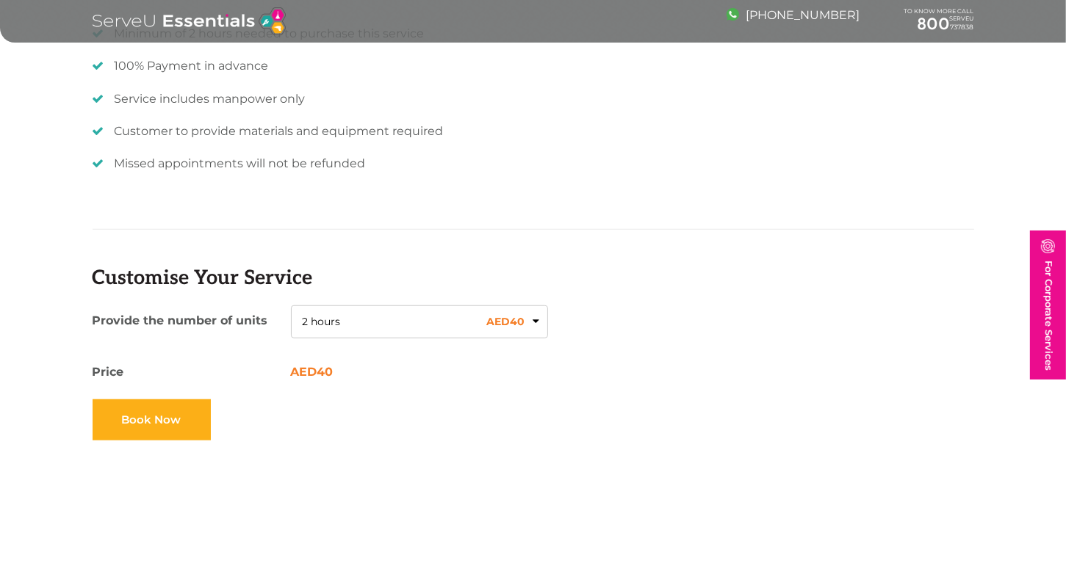
click at [537, 318] on button "2 hours AED 40" at bounding box center [419, 322] width 257 height 34
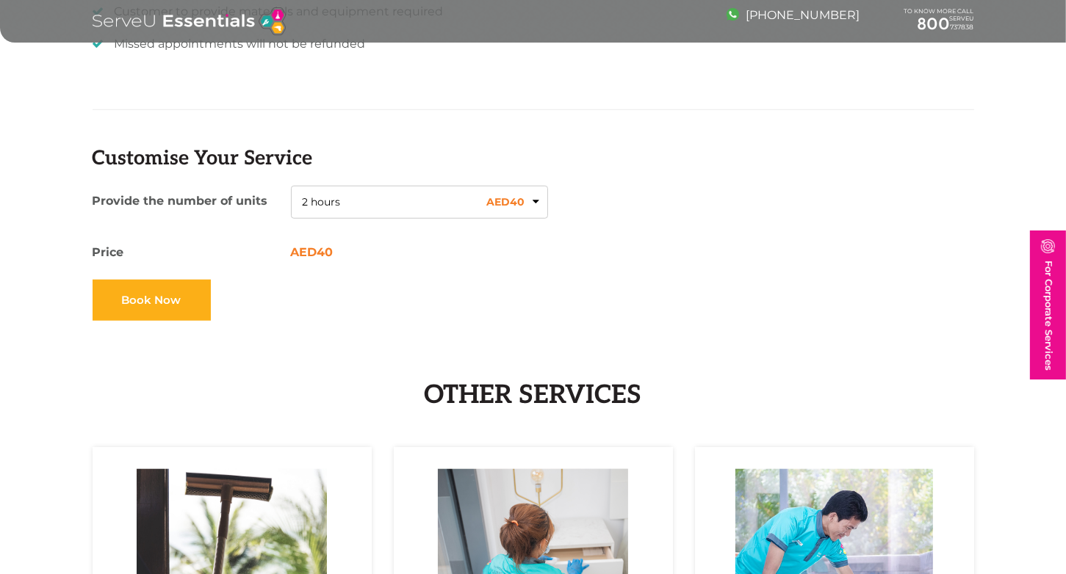
scroll to position [1102, 0]
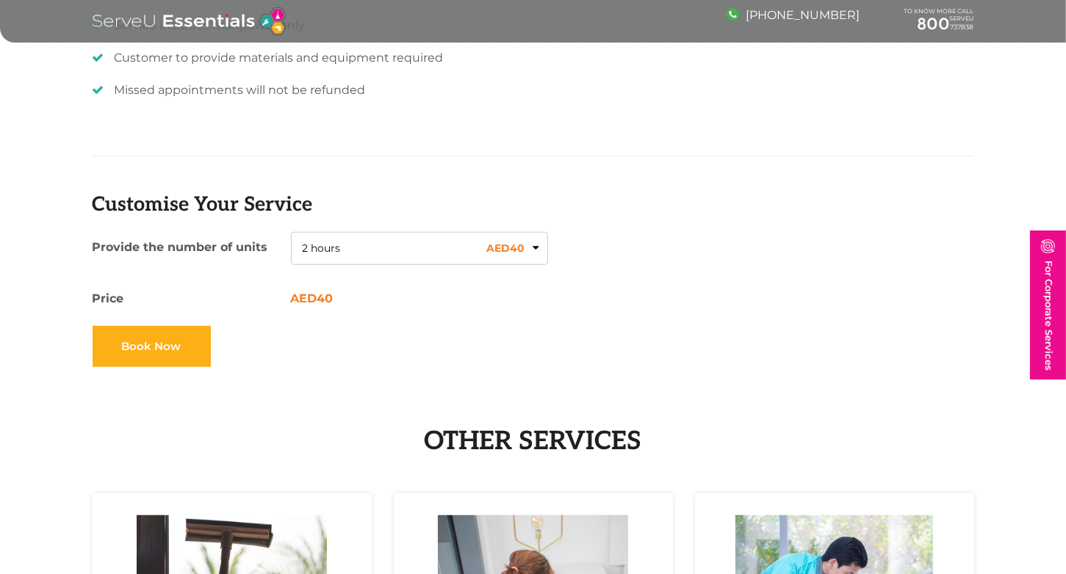
click at [536, 242] on button "2 hours AED 40" at bounding box center [419, 249] width 257 height 34
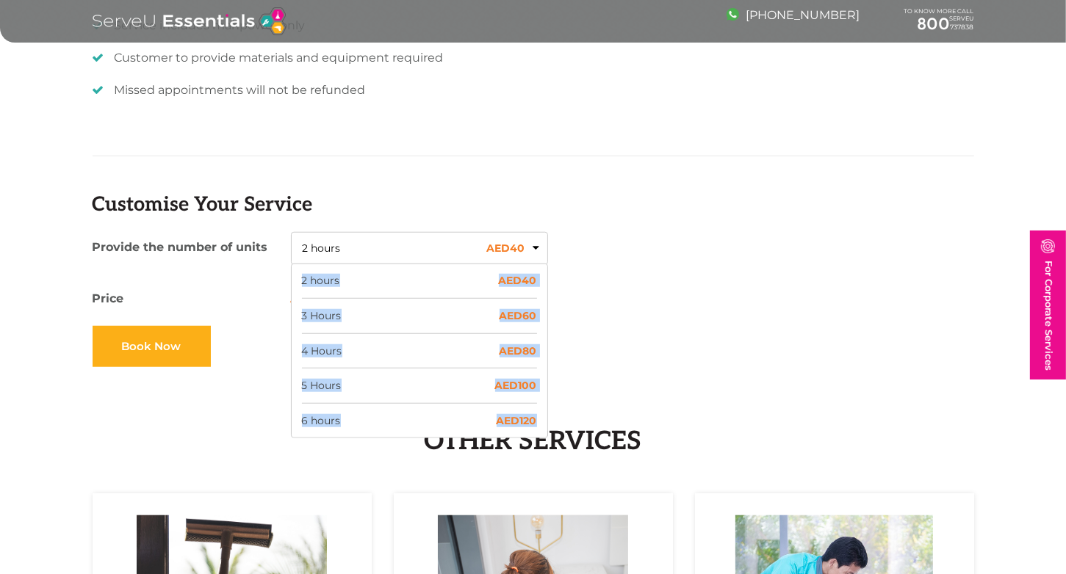
drag, startPoint x: 297, startPoint y: 278, endPoint x: 449, endPoint y: 375, distance: 180.3
click at [536, 416] on ul "2 hours AED 40 3 Hours AED 60 4 Hours AED 80 5 Hours AED 100 6 hours AED 120" at bounding box center [419, 351] width 257 height 175
copy ul "2 hours AED 40 3 Hours AED 60 4 Hours AED 80 5 Hours AED 100 6 hours AED 120"
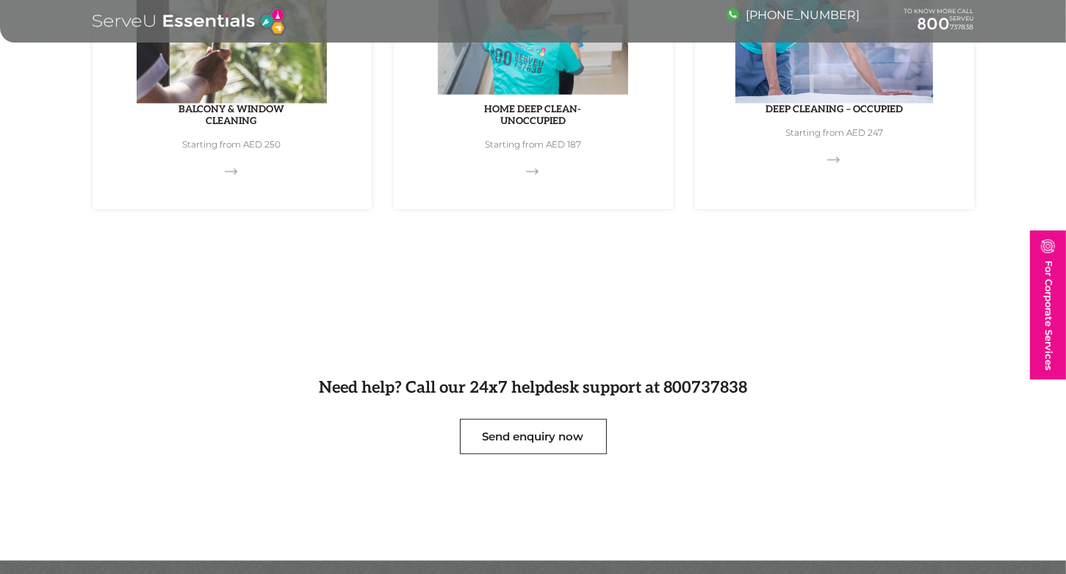
scroll to position [1689, 0]
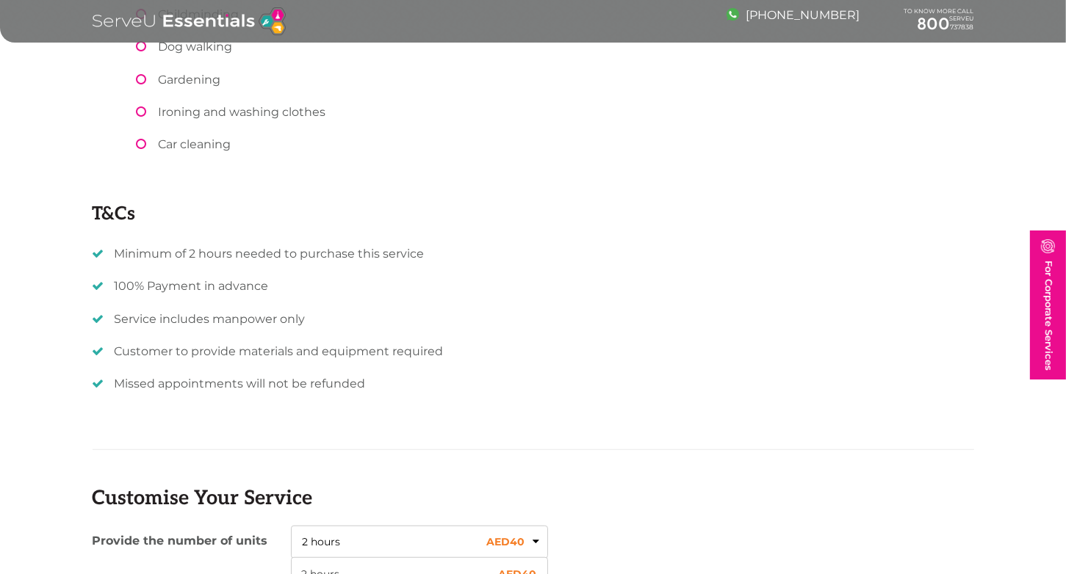
click at [522, 254] on li "Minimum of 2 hours needed to purchase this service" at bounding box center [533, 254] width 881 height 14
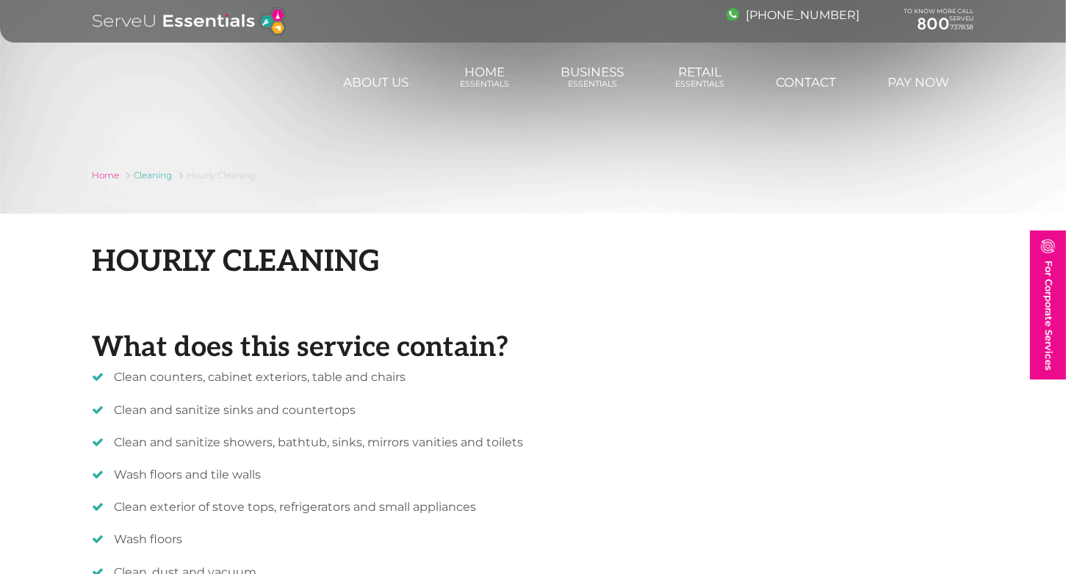
scroll to position [0, 0]
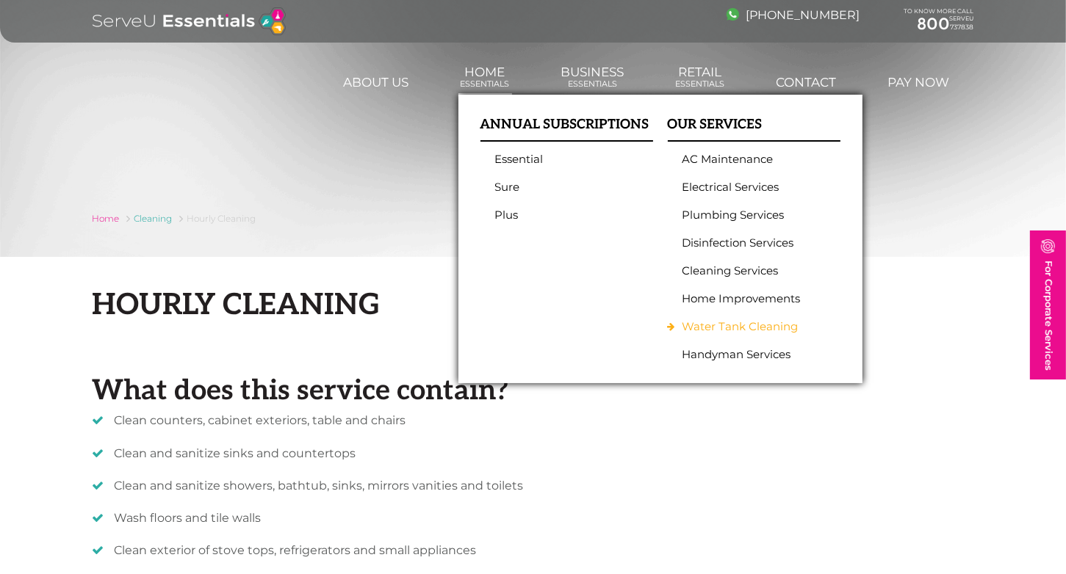
click at [714, 328] on link "Water Tank Cleaning" at bounding box center [750, 326] width 136 height 13
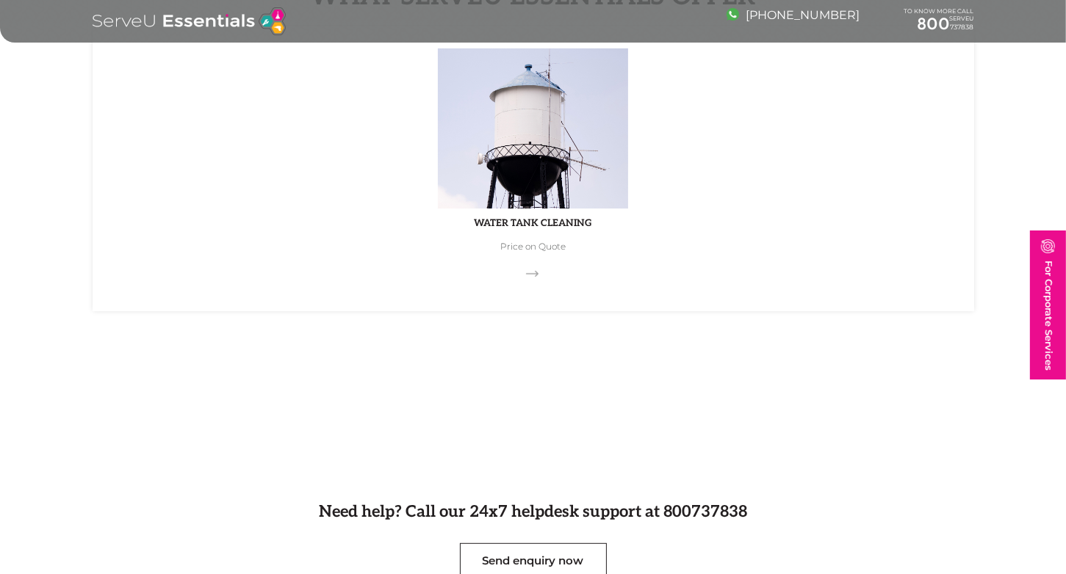
scroll to position [661, 0]
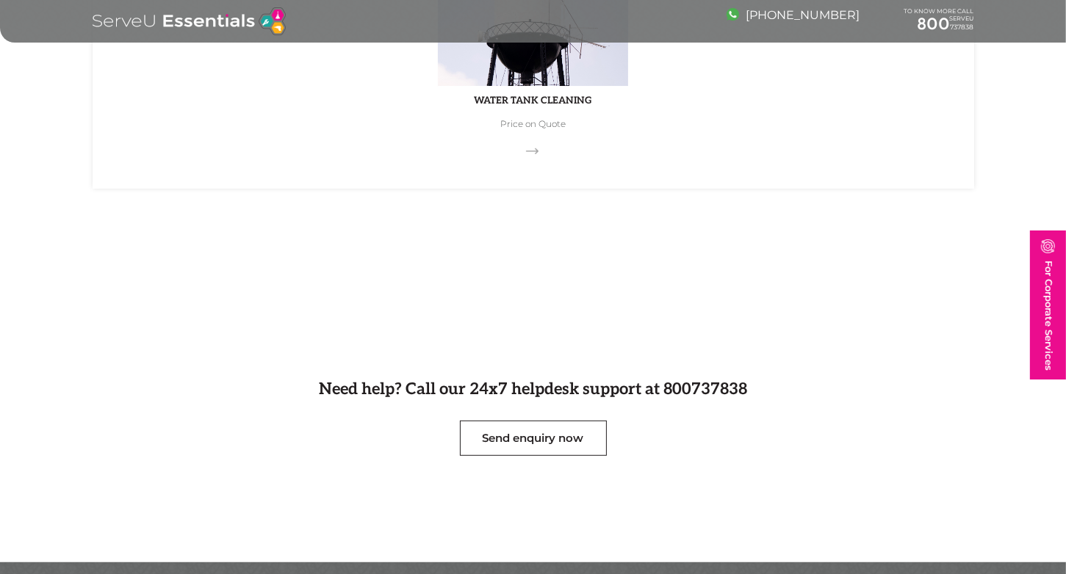
click at [523, 126] on link "Water Tank Cleaning Price on Quote" at bounding box center [533, 46] width 881 height 285
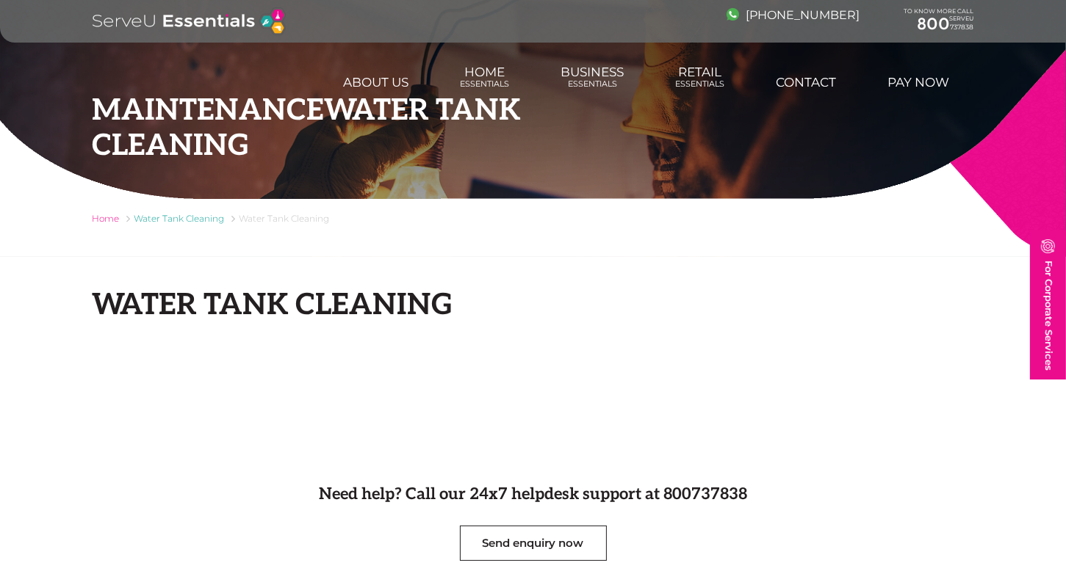
click at [488, 352] on div "Home Water Tank Cleaning Water Tank Cleaning Water Tank Cleaning Need help? Cal…" at bounding box center [533, 442] width 1066 height 458
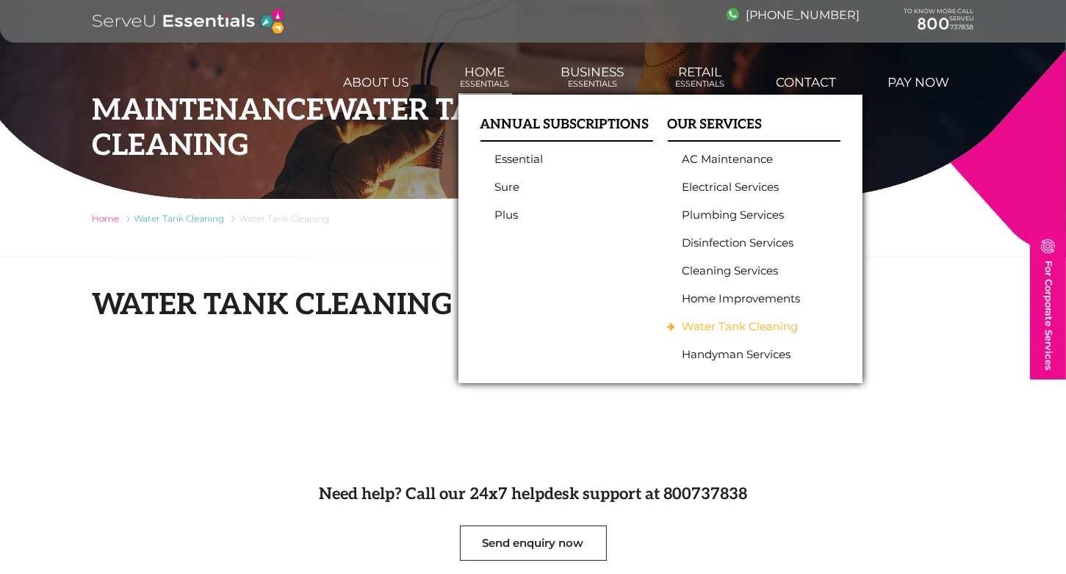
click at [711, 327] on link "Water Tank Cleaning" at bounding box center [750, 326] width 136 height 13
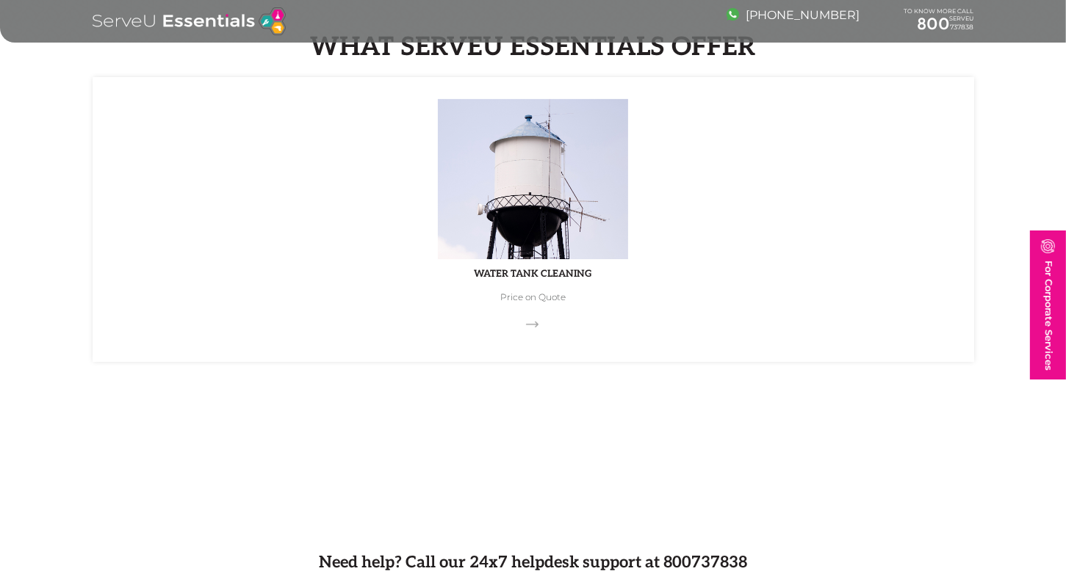
scroll to position [514, 0]
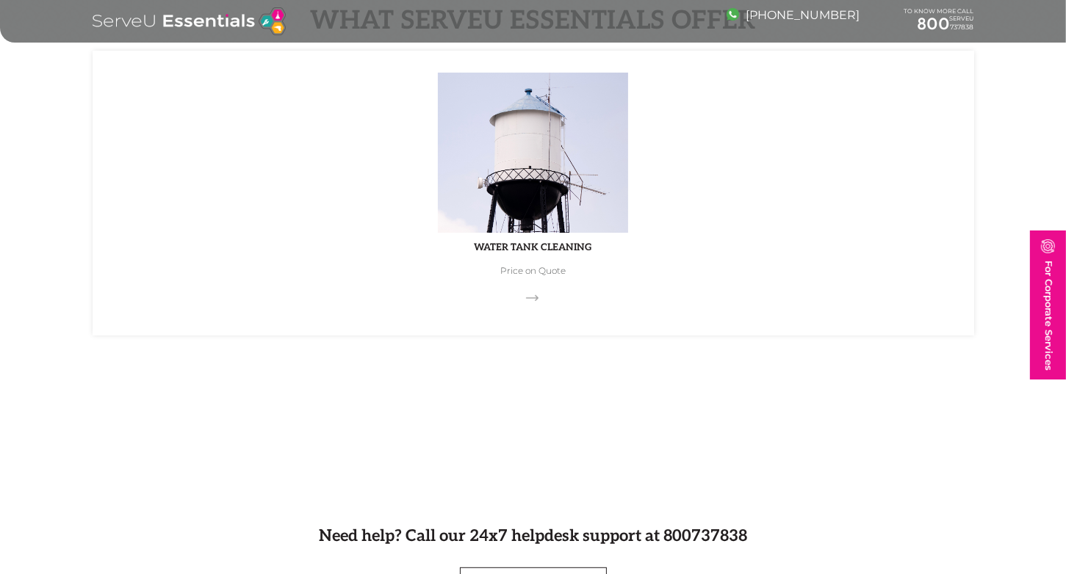
click at [529, 267] on link "Water Tank Cleaning Price on Quote" at bounding box center [533, 193] width 881 height 285
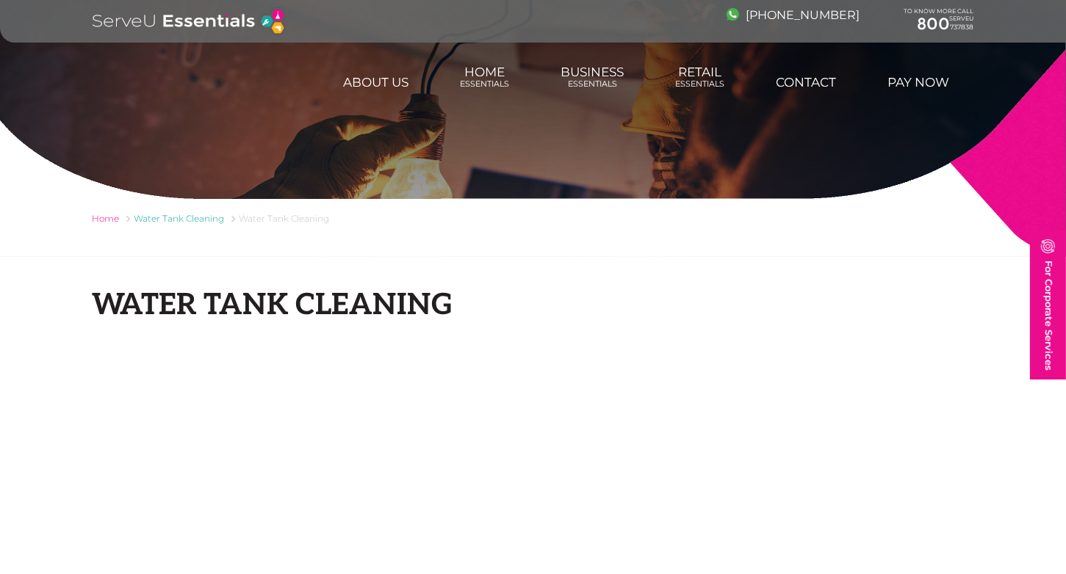
click at [284, 224] on span "Water Tank Cleaning" at bounding box center [284, 218] width 90 height 11
click at [108, 222] on link "Home" at bounding box center [106, 218] width 27 height 11
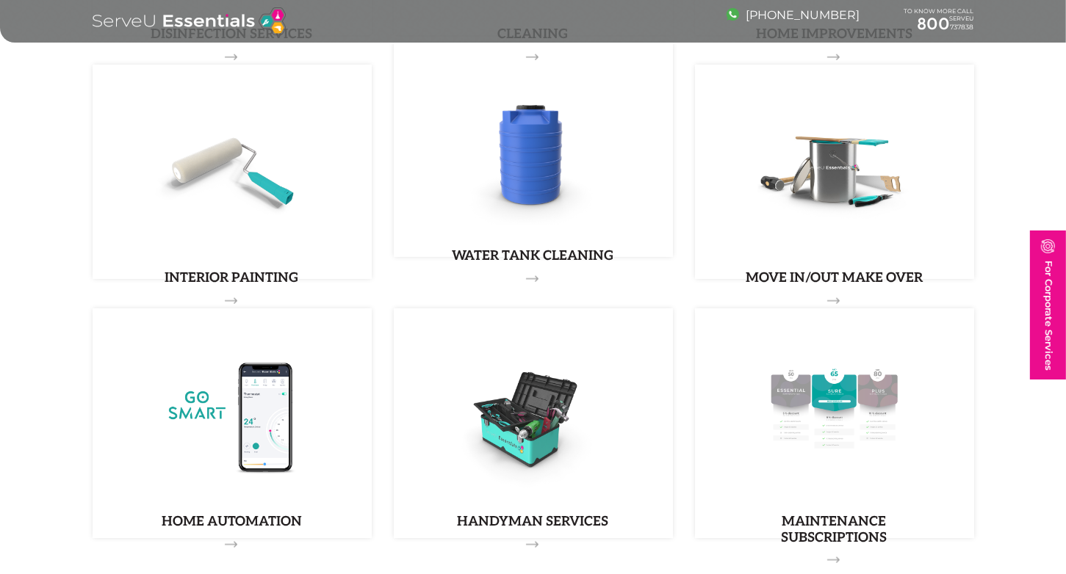
scroll to position [1469, 0]
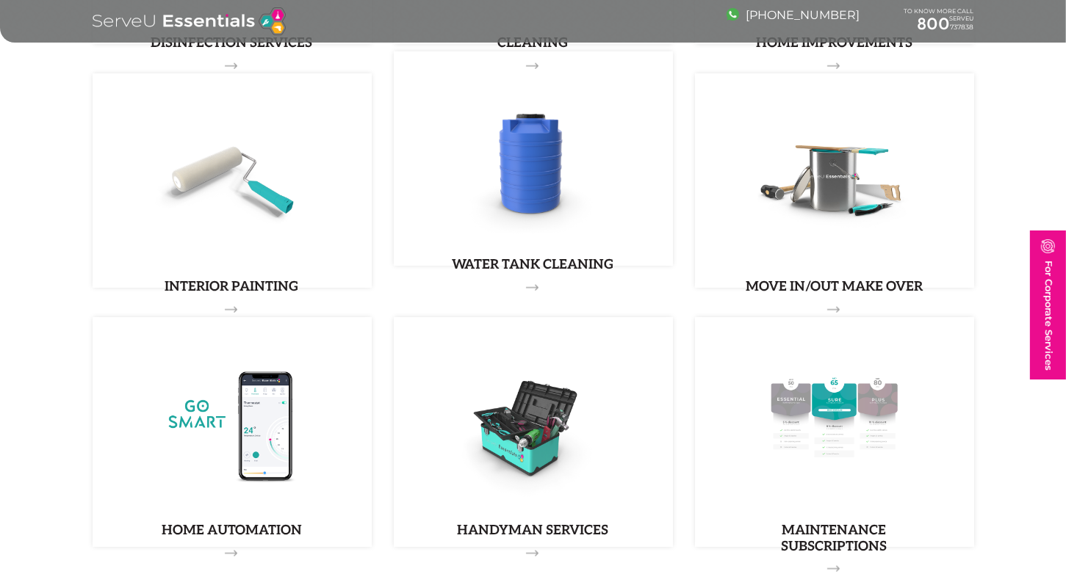
click at [546, 235] on img at bounding box center [533, 157] width 181 height 169
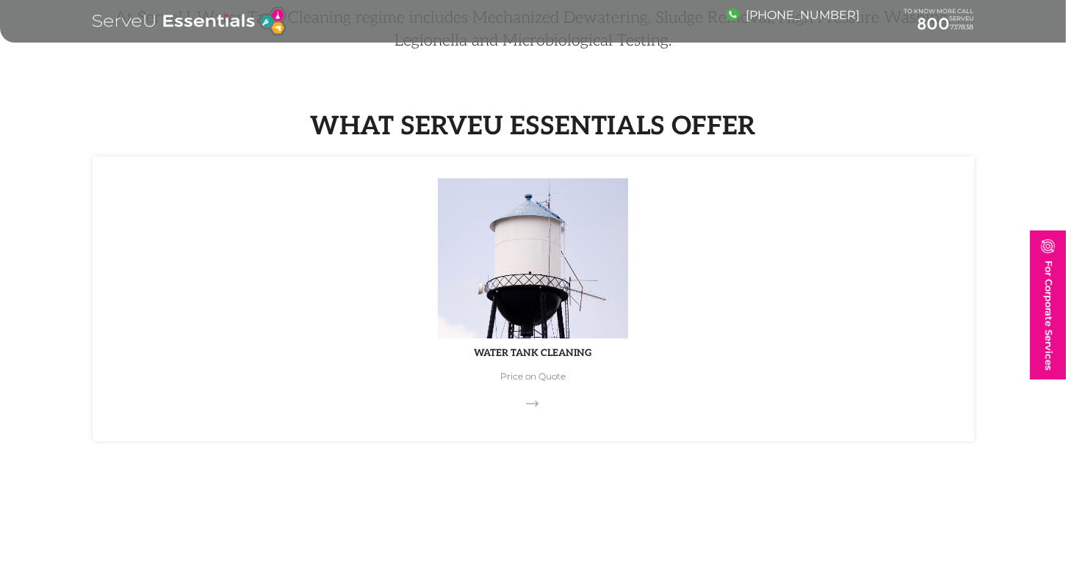
scroll to position [441, 0]
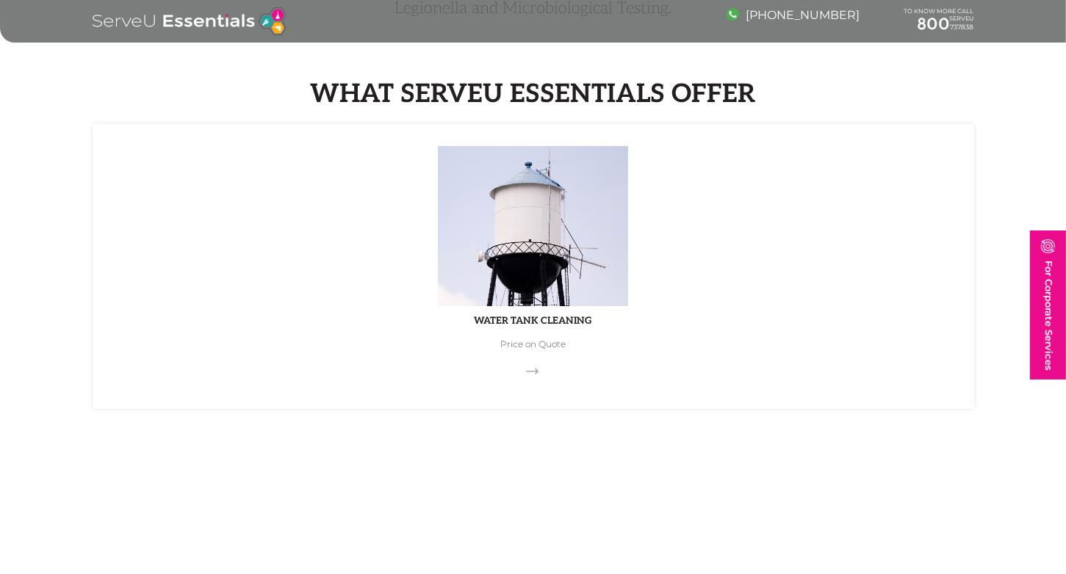
click at [535, 344] on link "Water Tank Cleaning Price on Quote" at bounding box center [533, 266] width 881 height 285
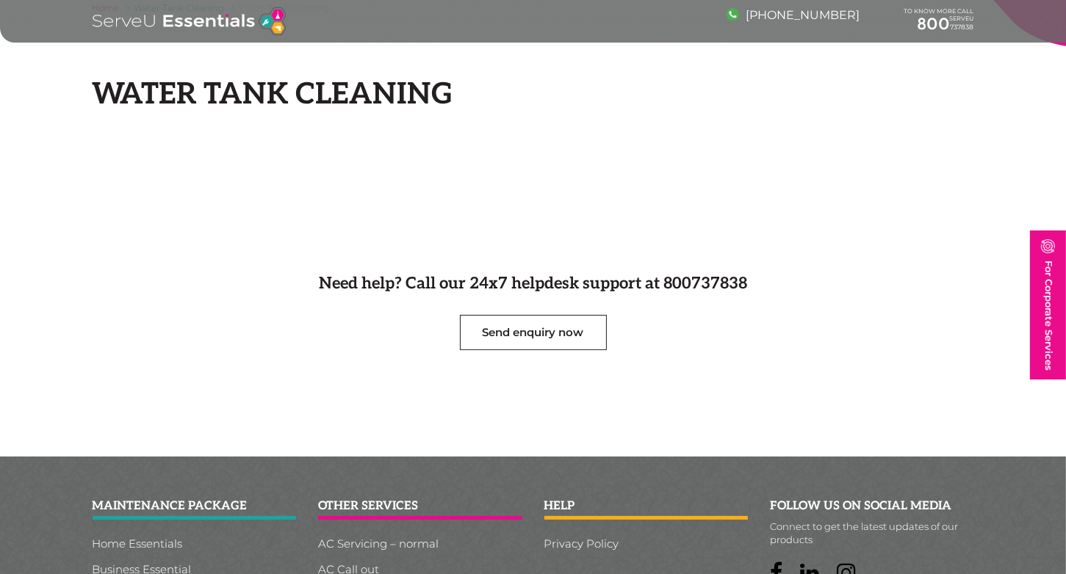
scroll to position [207, 0]
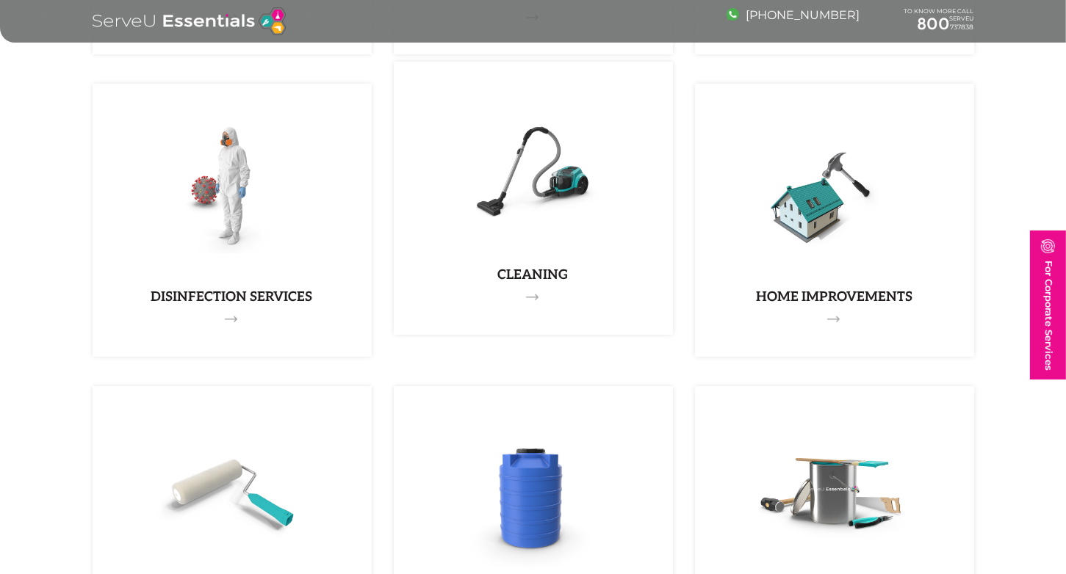
scroll to position [1248, 0]
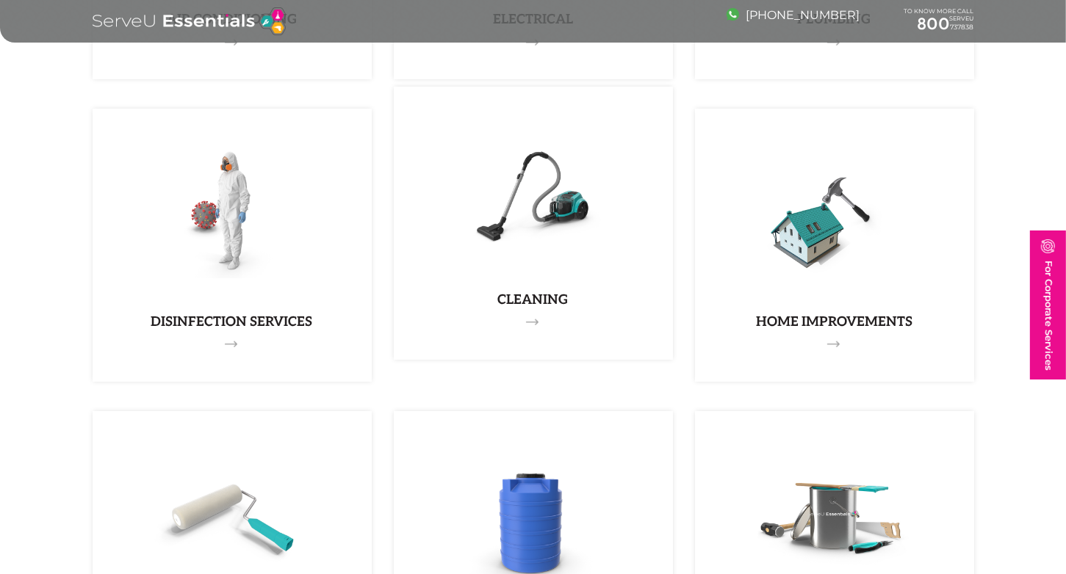
click at [508, 253] on img at bounding box center [533, 193] width 181 height 169
